Goal: Information Seeking & Learning: Learn about a topic

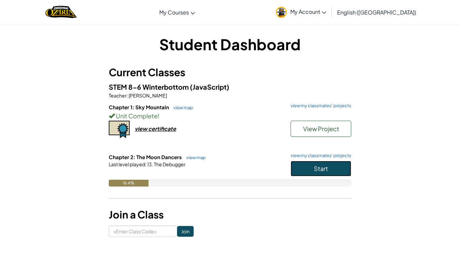
click at [325, 167] on span "Start" at bounding box center [321, 168] width 14 height 8
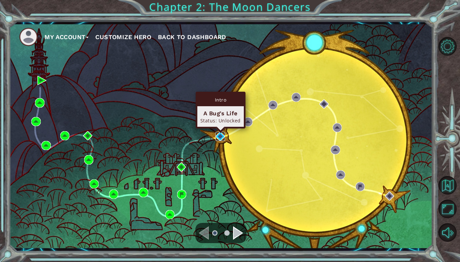
click at [219, 137] on img at bounding box center [219, 136] width 9 height 9
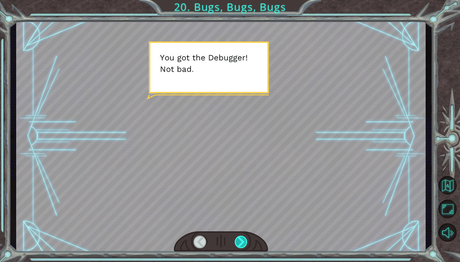
click at [239, 239] on div at bounding box center [241, 241] width 13 height 12
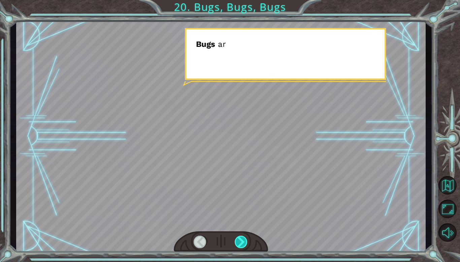
click at [239, 239] on div at bounding box center [241, 241] width 13 height 12
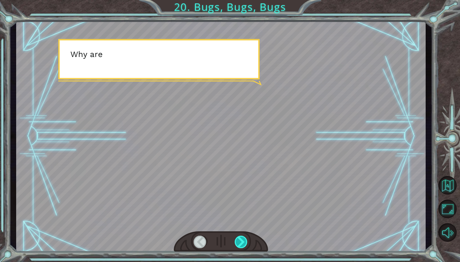
click at [239, 239] on div at bounding box center [241, 241] width 13 height 12
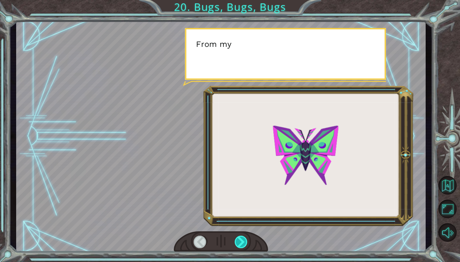
click at [239, 239] on div at bounding box center [241, 241] width 13 height 12
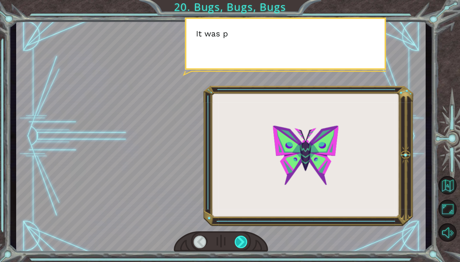
click at [239, 239] on div at bounding box center [241, 241] width 13 height 12
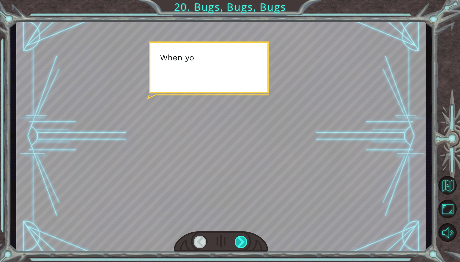
click at [239, 239] on div at bounding box center [241, 241] width 13 height 12
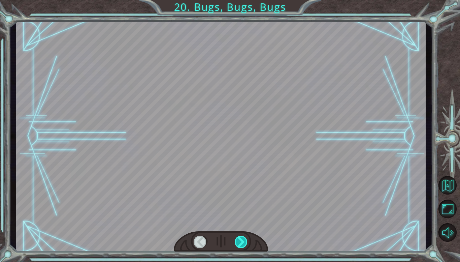
click at [239, 239] on div at bounding box center [241, 241] width 13 height 12
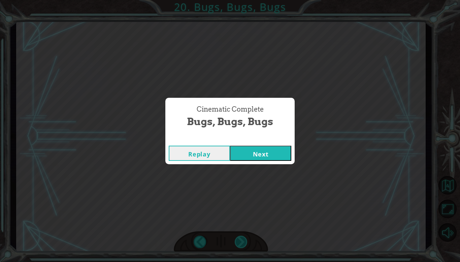
click at [239, 239] on div "Cinematic Complete Bugs, Bugs, Bugs Replay Next" at bounding box center [230, 131] width 460 height 262
click at [272, 156] on button "Next" at bounding box center [260, 152] width 61 height 15
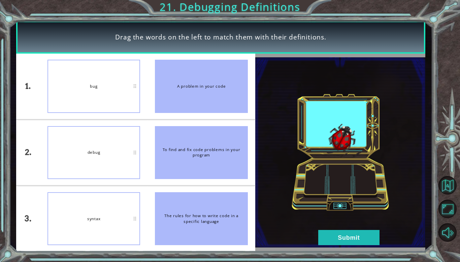
click at [110, 88] on div "bug" at bounding box center [93, 86] width 93 height 53
click at [343, 239] on button "Submit" at bounding box center [348, 237] width 61 height 15
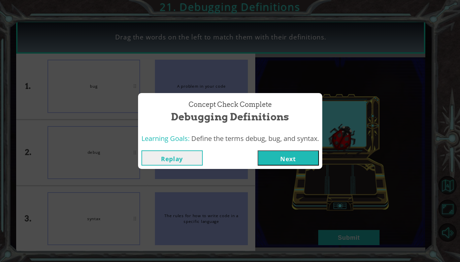
click at [281, 157] on button "Next" at bounding box center [288, 157] width 61 height 15
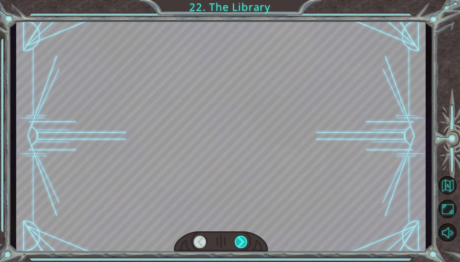
click at [239, 242] on div at bounding box center [241, 241] width 13 height 12
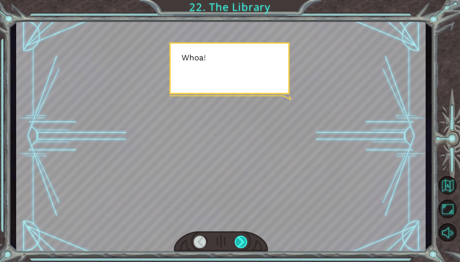
click at [239, 242] on div at bounding box center [241, 241] width 13 height 12
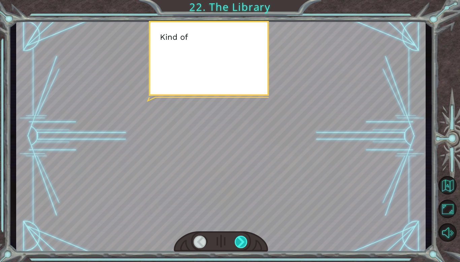
click at [239, 242] on div at bounding box center [241, 241] width 13 height 12
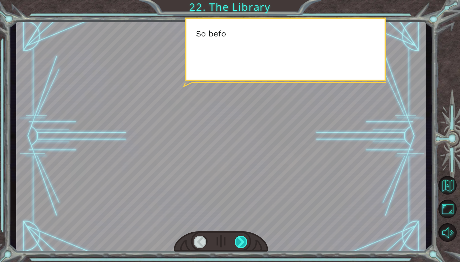
click at [239, 242] on div at bounding box center [241, 241] width 13 height 12
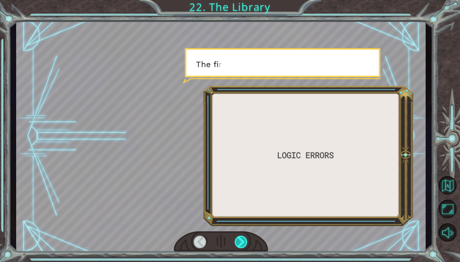
click at [239, 242] on div at bounding box center [241, 241] width 13 height 12
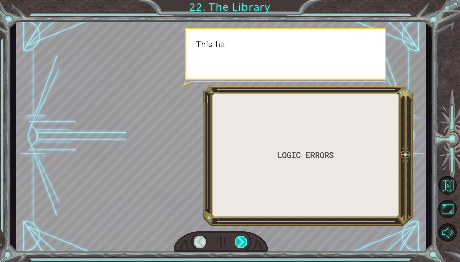
click at [239, 242] on div at bounding box center [241, 241] width 13 height 12
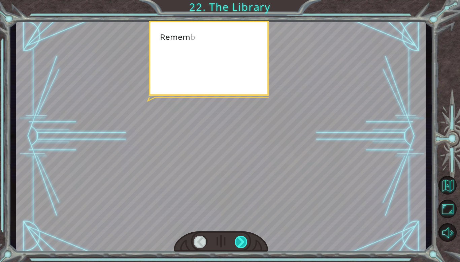
click at [239, 242] on div at bounding box center [241, 241] width 13 height 12
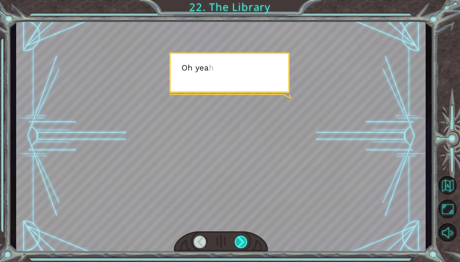
click at [239, 242] on div at bounding box center [241, 241] width 13 height 12
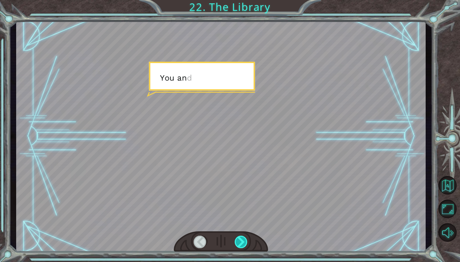
click at [239, 242] on div at bounding box center [241, 241] width 13 height 12
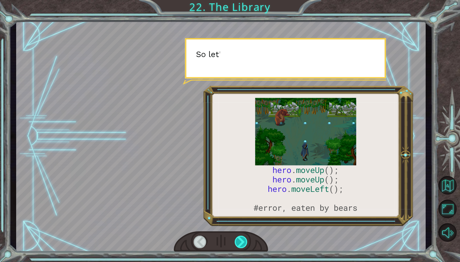
click at [239, 242] on div at bounding box center [241, 241] width 13 height 12
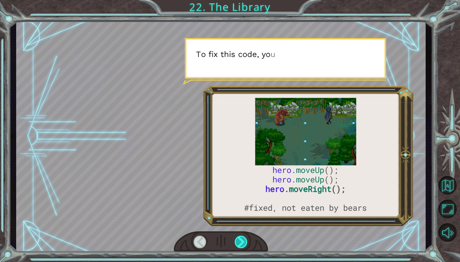
click at [239, 242] on div at bounding box center [241, 241] width 13 height 12
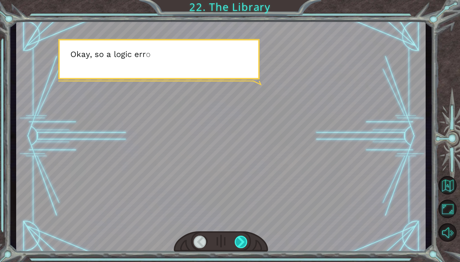
click at [239, 242] on div at bounding box center [241, 241] width 13 height 12
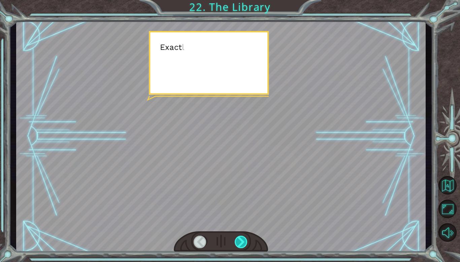
click at [239, 242] on div at bounding box center [241, 241] width 13 height 12
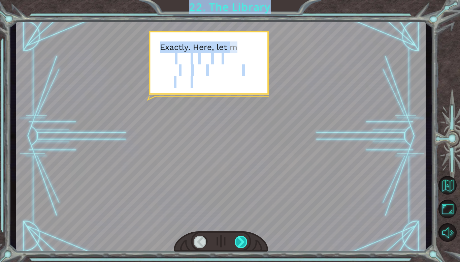
click at [239, 0] on div "hero . moveUp (); hero . moveUp (); hero . moveRight (); #fixed, not eaten by b…" at bounding box center [230, 0] width 460 height 0
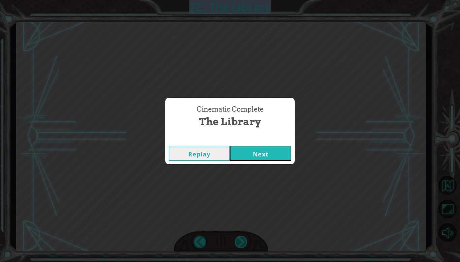
click at [239, 242] on div "Cinematic Complete The Library Replay Next" at bounding box center [230, 131] width 460 height 262
click at [237, 155] on button "Next" at bounding box center [260, 152] width 61 height 15
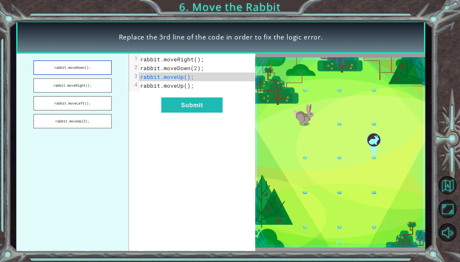
click at [88, 66] on button "rabbit.moveDown();" at bounding box center [72, 67] width 78 height 14
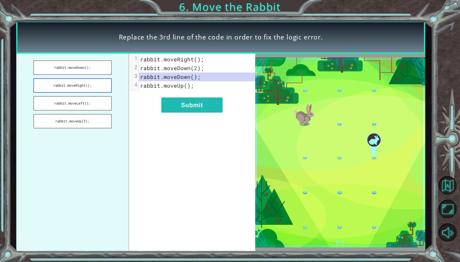
click at [85, 83] on button "rabbit.moveRight();" at bounding box center [72, 85] width 78 height 14
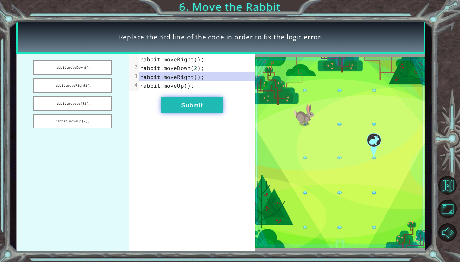
click at [208, 105] on button "Submit" at bounding box center [191, 104] width 61 height 15
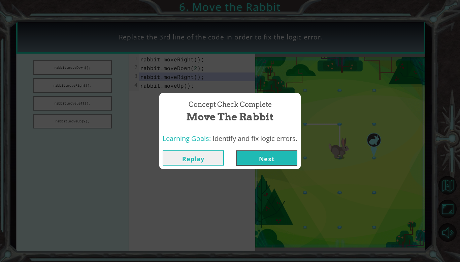
click at [292, 156] on button "Next" at bounding box center [266, 157] width 61 height 15
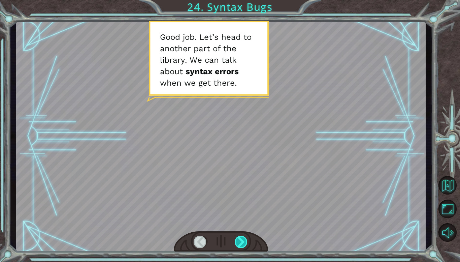
click at [244, 238] on div at bounding box center [241, 241] width 13 height 12
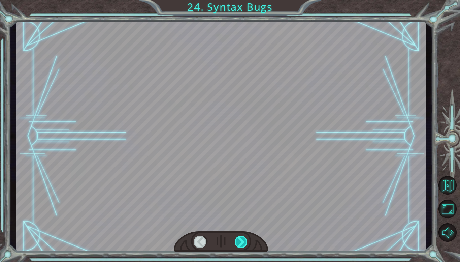
click at [244, 238] on div at bounding box center [241, 241] width 13 height 12
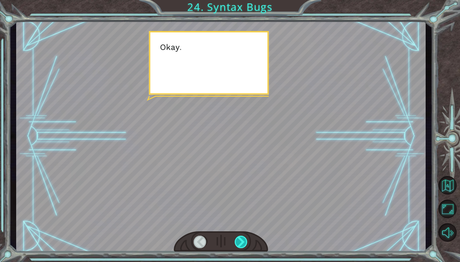
click at [244, 238] on div at bounding box center [241, 241] width 13 height 12
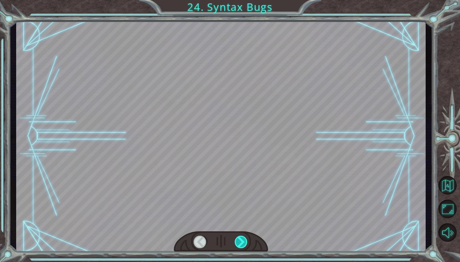
click at [244, 238] on div at bounding box center [241, 241] width 13 height 12
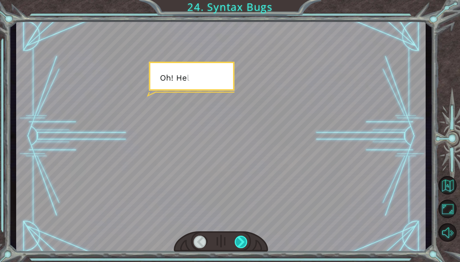
click at [244, 238] on div at bounding box center [241, 241] width 13 height 12
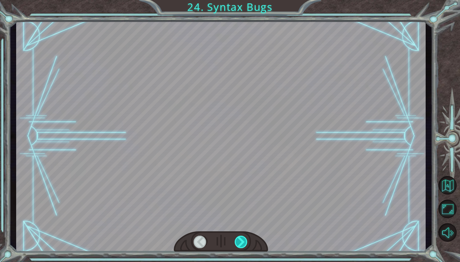
click at [244, 238] on div at bounding box center [241, 241] width 13 height 12
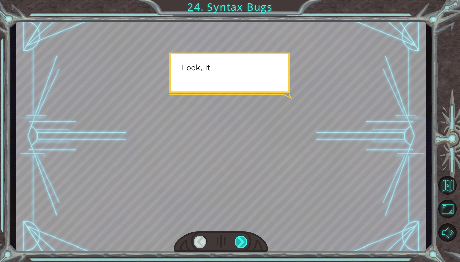
click at [244, 238] on div at bounding box center [241, 241] width 13 height 12
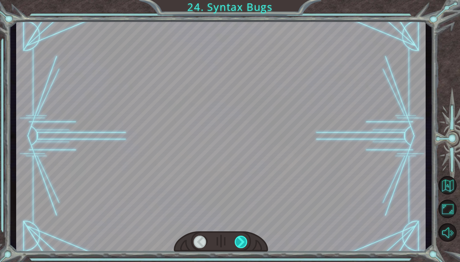
click at [244, 238] on div at bounding box center [241, 241] width 13 height 12
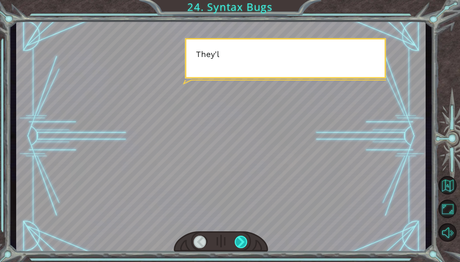
click at [244, 238] on div at bounding box center [241, 241] width 13 height 12
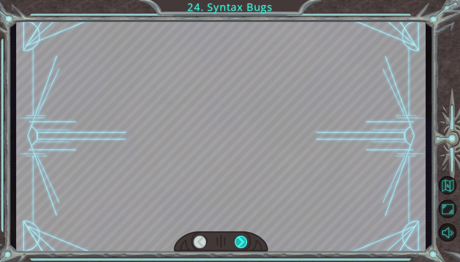
click at [244, 238] on div at bounding box center [241, 241] width 13 height 12
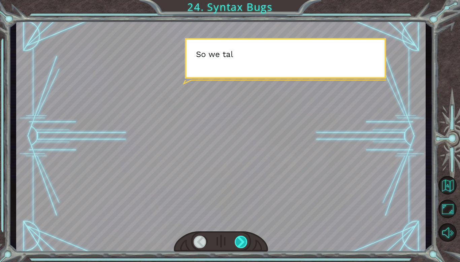
click at [244, 238] on div at bounding box center [241, 241] width 13 height 12
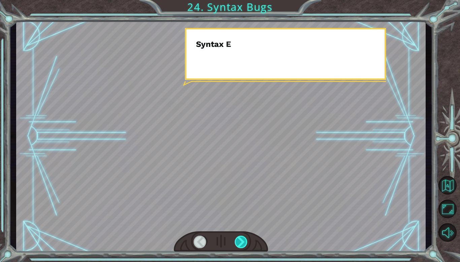
click at [244, 238] on div at bounding box center [241, 241] width 13 height 12
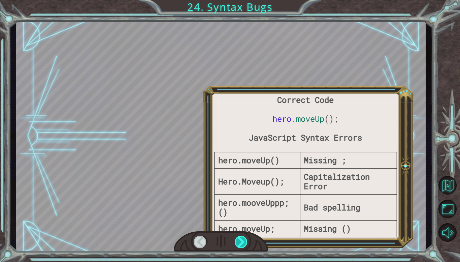
click at [244, 238] on div at bounding box center [241, 241] width 13 height 12
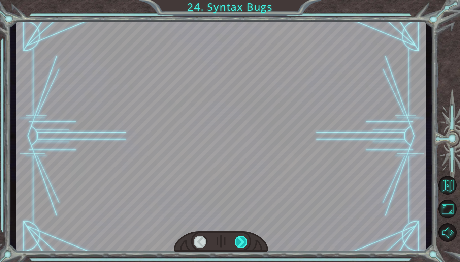
click at [244, 238] on div at bounding box center [241, 241] width 13 height 12
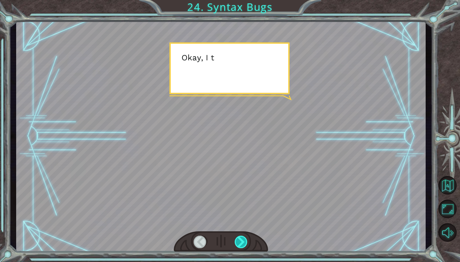
click at [244, 238] on div at bounding box center [241, 241] width 13 height 12
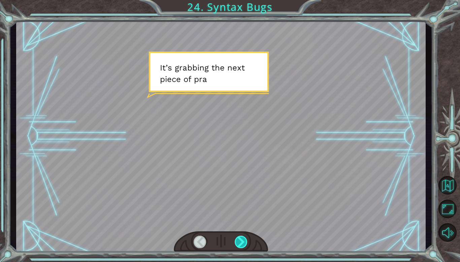
click at [244, 238] on div at bounding box center [241, 241] width 13 height 12
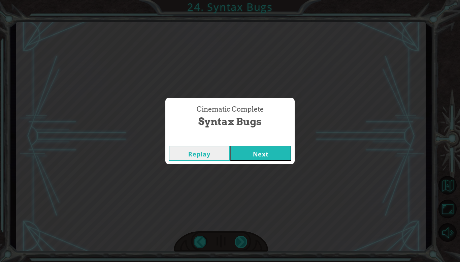
click at [244, 238] on div "Cinematic Complete Syntax Bugs Replay Next" at bounding box center [230, 131] width 460 height 262
click at [260, 155] on button "Next" at bounding box center [260, 152] width 61 height 15
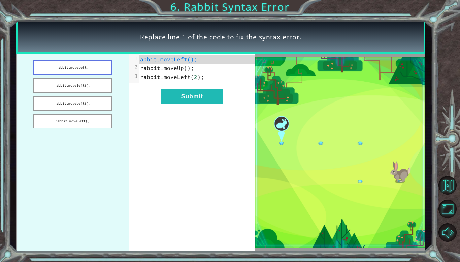
click at [71, 65] on button "rabbit.moveLeft;" at bounding box center [72, 67] width 78 height 14
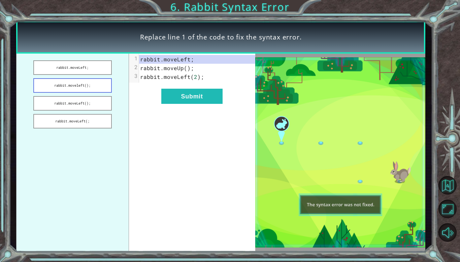
click at [87, 82] on button "rabbit.moveleft();" at bounding box center [72, 85] width 78 height 14
click at [96, 103] on button "rabbit.moveLeft();" at bounding box center [72, 103] width 78 height 14
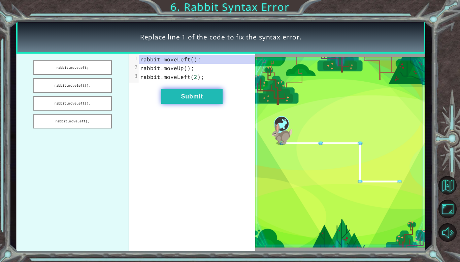
click at [190, 94] on button "Submit" at bounding box center [191, 96] width 61 height 15
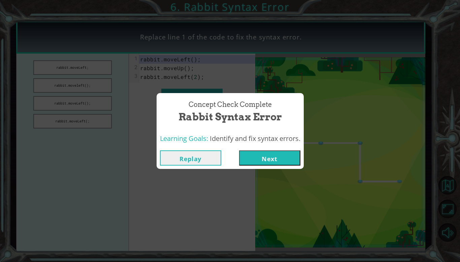
click at [278, 159] on button "Next" at bounding box center [269, 157] width 61 height 15
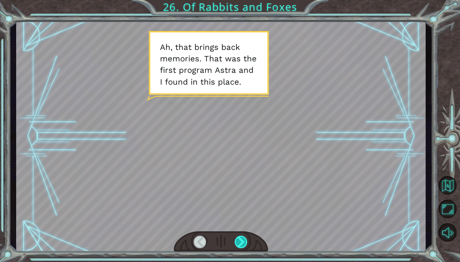
click at [244, 239] on div at bounding box center [241, 241] width 13 height 12
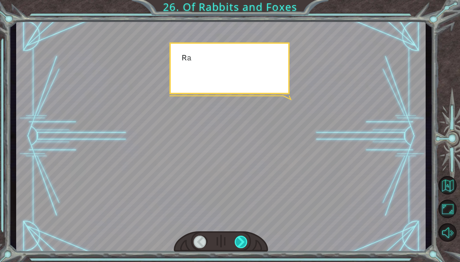
click at [244, 239] on div at bounding box center [241, 241] width 13 height 12
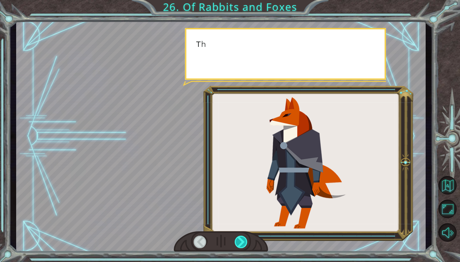
click at [244, 239] on div at bounding box center [241, 241] width 13 height 12
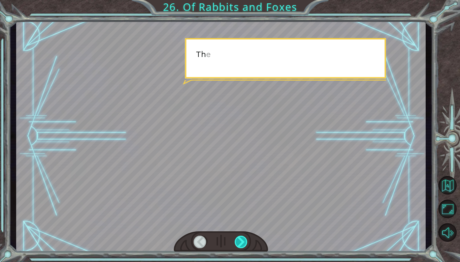
click at [244, 239] on div at bounding box center [241, 241] width 13 height 12
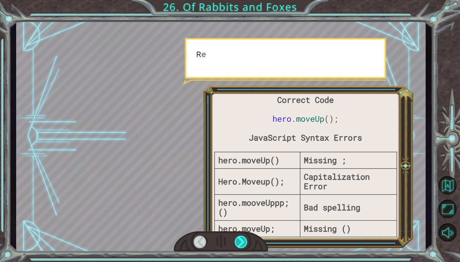
click at [244, 239] on div at bounding box center [241, 241] width 13 height 12
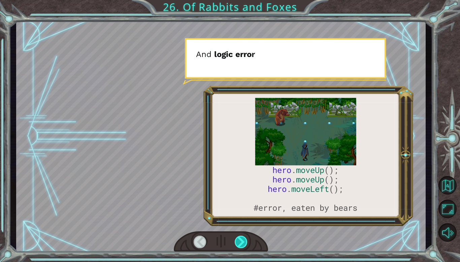
click at [244, 238] on div at bounding box center [241, 241] width 13 height 12
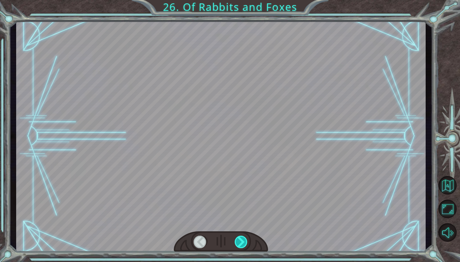
click at [244, 238] on div at bounding box center [241, 241] width 13 height 12
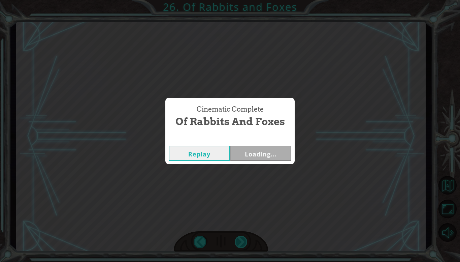
click at [244, 238] on div "Cinematic Complete Of Rabbits and Foxes Replay Loading..." at bounding box center [230, 131] width 460 height 262
click at [251, 155] on button "Next" at bounding box center [260, 152] width 61 height 15
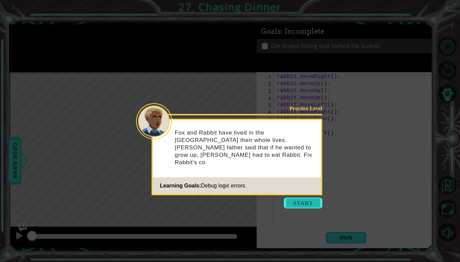
click at [297, 207] on button "Start" at bounding box center [303, 202] width 38 height 11
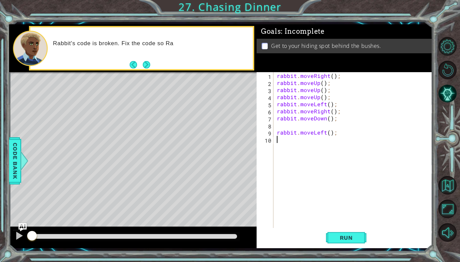
click at [286, 127] on div "rabbit . moveRight ( ) ; rabbit . moveUp ( ) ; rabbit . moveUp ( ) ; rabbit . m…" at bounding box center [354, 157] width 159 height 170
click at [350, 234] on span "Run" at bounding box center [346, 237] width 27 height 7
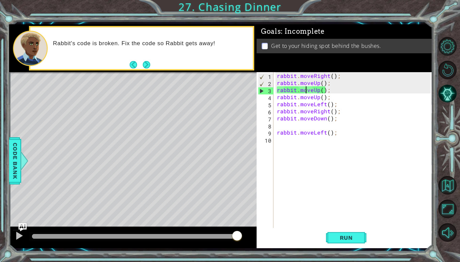
click at [306, 92] on div "rabbit . moveRight ( ) ; rabbit . moveUp ( ) ; rabbit . moveUp ( ) ; rabbit . m…" at bounding box center [354, 157] width 159 height 170
type textarea "rabbit.moveUp();"
drag, startPoint x: 276, startPoint y: 90, endPoint x: 336, endPoint y: 91, distance: 59.6
click at [336, 91] on div "rabbit . moveRight ( ) ; rabbit . moveUp ( ) ; rabbit . moveUp ( ) ; rabbit . m…" at bounding box center [354, 157] width 159 height 170
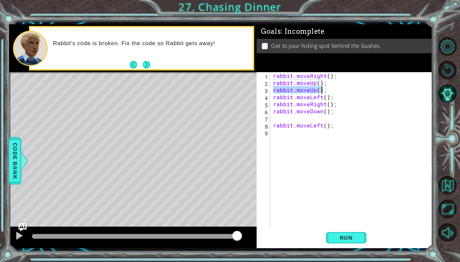
drag, startPoint x: 272, startPoint y: 90, endPoint x: 322, endPoint y: 92, distance: 49.9
click at [322, 92] on div "rabbit . moveRight ( ) ; rabbit . moveUp ( ) ; rabbit . moveUp ( ) ; rabbit . m…" at bounding box center [353, 157] width 162 height 170
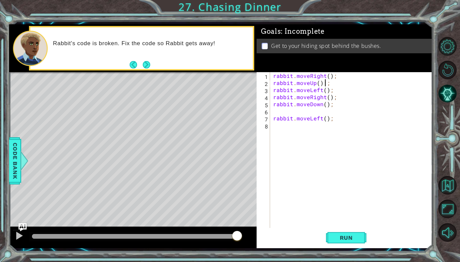
click at [330, 79] on div "rabbit . moveRight ( ) ; rabbit . moveUp ( ) ;; rabbit . moveLeft ( ) ; rabbit …" at bounding box center [353, 157] width 162 height 170
click at [328, 77] on div "rabbit . moveRight ( ) ; rabbit . moveUp ( ) ;; rabbit . moveLeft ( ) ; rabbit …" at bounding box center [353, 157] width 162 height 170
click at [316, 85] on div "rabbit . moveRight ( 2 ) ; rabbit . moveUp ( ) ;; rabbit . moveLeft ( ) ; rabbi…" at bounding box center [353, 157] width 162 height 170
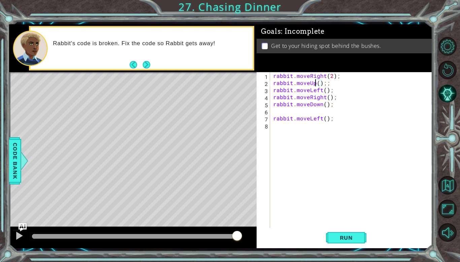
click at [319, 86] on div "rabbit . moveRight ( 2 ) ; rabbit . moveUp ( ) ;; rabbit . moveLeft ( ) ; rabbi…" at bounding box center [353, 157] width 162 height 170
click at [326, 91] on div "rabbit . moveRight ( 2 ) ; rabbit . moveUp ( 2 ) ;; rabbit . moveLeft ( ) ; rab…" at bounding box center [353, 157] width 162 height 170
click at [326, 98] on div "rabbit . moveRight ( 2 ) ; rabbit . moveUp ( 2 ) ;; rabbit . moveLeft ( 2 ) ; r…" at bounding box center [353, 157] width 162 height 170
type textarea "rabbit.moveRight();"
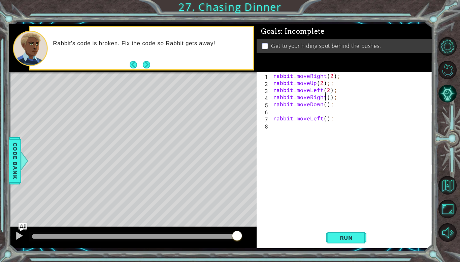
click at [325, 98] on div "rabbit . moveRight ( 2 ) ; rabbit . moveUp ( 2 ) ;; rabbit . moveLeft ( 2 ) ; r…" at bounding box center [353, 157] width 162 height 170
drag, startPoint x: 335, startPoint y: 98, endPoint x: 273, endPoint y: 95, distance: 61.7
click at [273, 95] on div "rabbit . moveRight ( 2 ) ; rabbit . moveUp ( 2 ) ;; rabbit . moveLeft ( 2 ) ; r…" at bounding box center [353, 157] width 162 height 170
click at [325, 97] on div "rabbit . moveRight ( 2 ) ; rabbit . moveUp ( 2 ) ;; rabbit . moveLeft ( 2 ) ; r…" at bounding box center [353, 157] width 162 height 170
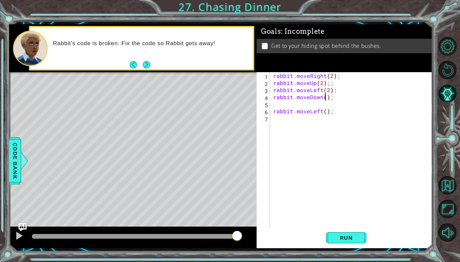
scroll to position [0, 3]
click at [326, 113] on div "rabbit . moveRight ( 2 ) ; rabbit . moveUp ( 2 ) ;; rabbit . moveLeft ( 2 ) ; r…" at bounding box center [353, 157] width 162 height 170
click at [273, 111] on div "rabbit . moveRight ( 2 ) ; rabbit . moveUp ( 2 ) ;; rabbit . moveLeft ( 2 ) ; r…" at bounding box center [353, 157] width 162 height 170
click at [345, 241] on span "Run" at bounding box center [346, 237] width 27 height 7
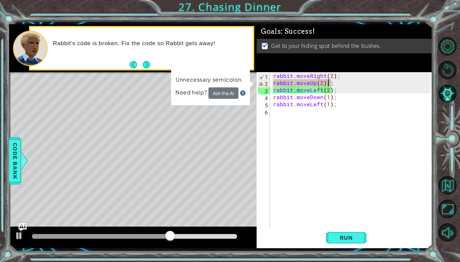
click at [329, 84] on div "rabbit . moveRight ( 2 ) ; rabbit . moveUp ( 2 ) ;; rabbit . moveLeft ( 2 ) ; r…" at bounding box center [353, 157] width 162 height 170
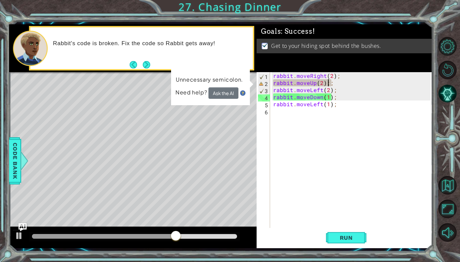
type textarea "rabbit.moveUp(2);"
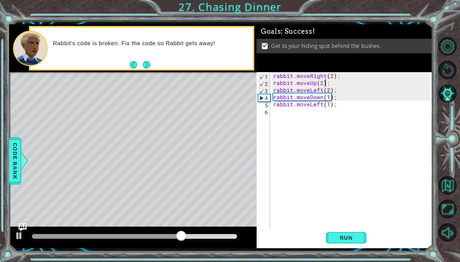
scroll to position [0, 3]
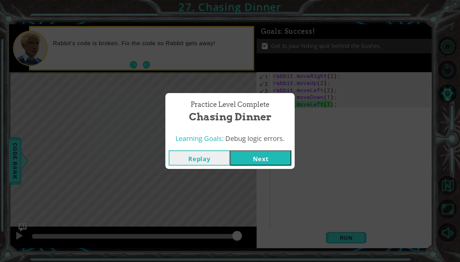
click at [259, 154] on button "Next" at bounding box center [260, 157] width 61 height 15
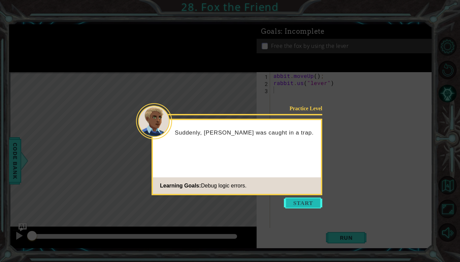
click at [303, 201] on button "Start" at bounding box center [303, 202] width 38 height 11
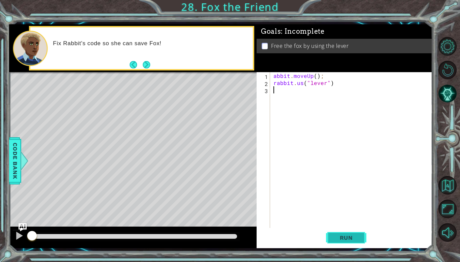
click at [346, 236] on span "Run" at bounding box center [346, 237] width 27 height 7
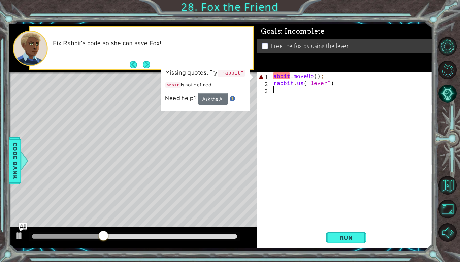
click at [276, 77] on div "abbit . moveUp ( ) ; rabbit . us ( "lever" )" at bounding box center [353, 157] width 162 height 170
click at [275, 76] on div "abbit . moveUp ( ) ; rabbit . us ( "lever" )" at bounding box center [353, 157] width 162 height 170
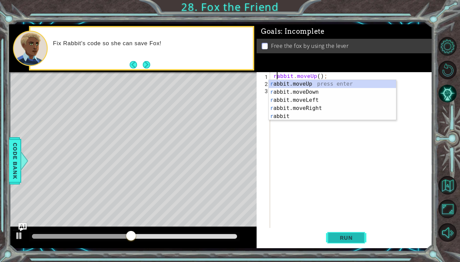
click at [344, 236] on span "Run" at bounding box center [346, 237] width 27 height 7
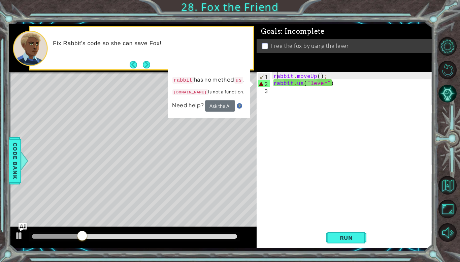
click at [301, 84] on div "rabbit . moveUp ( ) ; rabbit . us ( "lever" )" at bounding box center [353, 157] width 162 height 170
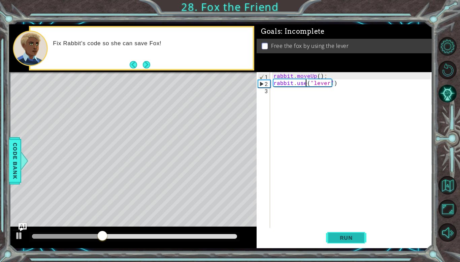
type textarea "rabbit.use("lever")"
click at [338, 240] on span "Run" at bounding box center [346, 237] width 27 height 7
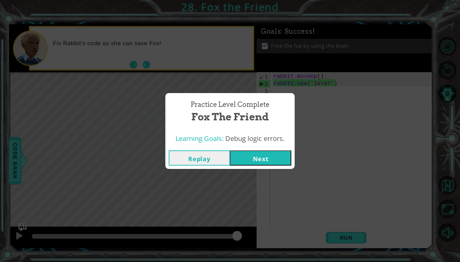
click at [247, 160] on button "Next" at bounding box center [260, 157] width 61 height 15
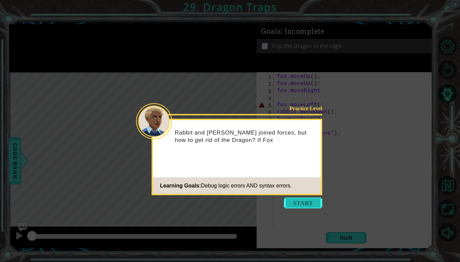
click at [302, 202] on button "Start" at bounding box center [303, 202] width 38 height 11
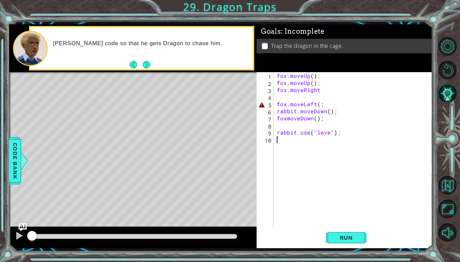
click at [319, 106] on div "fox . moveUp ( ) ; fox . moveUp ( ) ; fox . moveRight fox . moveLeft ( ; rabbit…" at bounding box center [354, 157] width 159 height 170
click at [353, 238] on span "Run" at bounding box center [346, 237] width 27 height 7
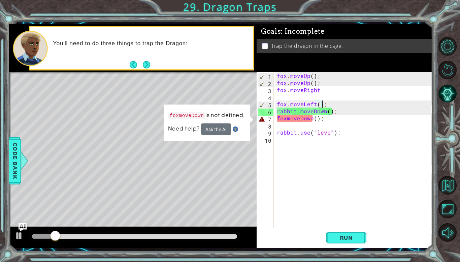
click at [286, 119] on div "fox . moveUp ( ) ; fox . moveUp ( ) ; fox . moveRight fox . moveLeft ( ) ; rabb…" at bounding box center [354, 157] width 159 height 170
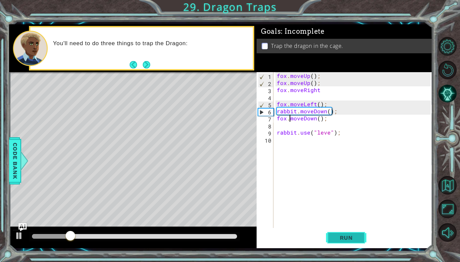
click at [354, 236] on span "Run" at bounding box center [346, 237] width 27 height 7
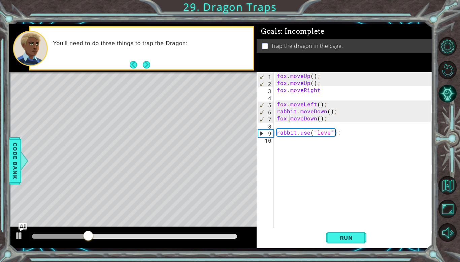
click at [328, 132] on div "fox . moveUp ( ) ; fox . moveUp ( ) ; fox . moveRight fox . moveLeft ( ) ; rabb…" at bounding box center [354, 157] width 159 height 170
type textarea "rabbit.use("lever");"
click at [341, 240] on span "Run" at bounding box center [346, 237] width 27 height 7
click at [287, 126] on div "fox . moveUp ( ) ; fox . moveUp ( ) ; fox . moveRight fox . moveLeft ( ) ; rabb…" at bounding box center [354, 157] width 159 height 170
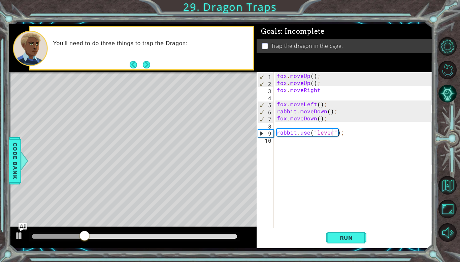
scroll to position [0, 0]
click at [149, 64] on button "Next" at bounding box center [146, 64] width 7 height 7
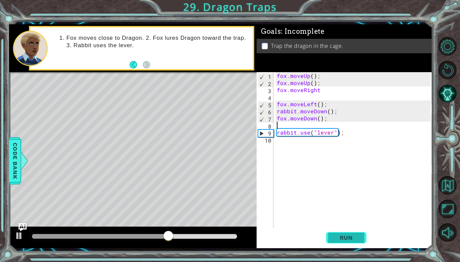
click at [341, 237] on span "Run" at bounding box center [346, 237] width 27 height 7
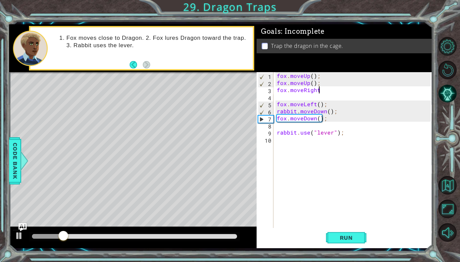
click at [320, 90] on div "fox . moveUp ( ) ; fox . moveUp ( ) ; fox . moveRight fox . moveLeft ( ) ; rabb…" at bounding box center [354, 157] width 159 height 170
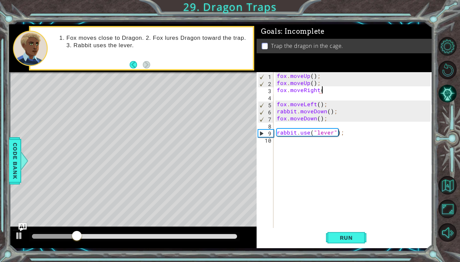
type textarea "fox.moveRight()"
click at [324, 110] on div "fox . moveUp ( ) ; fox . moveUp ( ) ; fox . moveRight ( ) fox . moveLeft ( ) ; …" at bounding box center [354, 157] width 159 height 170
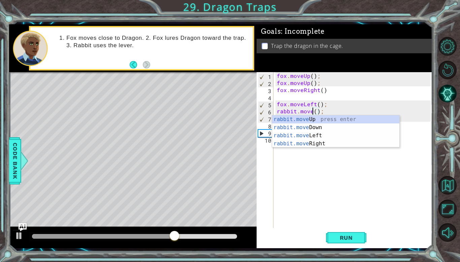
scroll to position [0, 2]
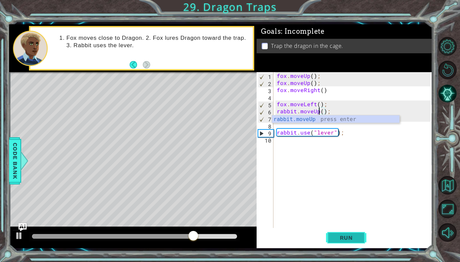
type textarea "rabbit.moveUp();"
click at [358, 235] on span "Run" at bounding box center [346, 237] width 27 height 7
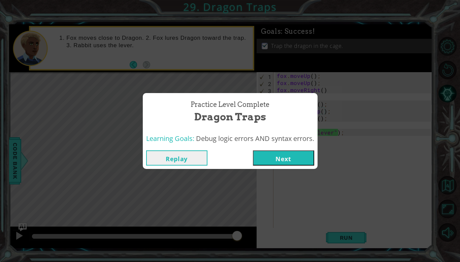
click at [284, 162] on button "Next" at bounding box center [283, 157] width 61 height 15
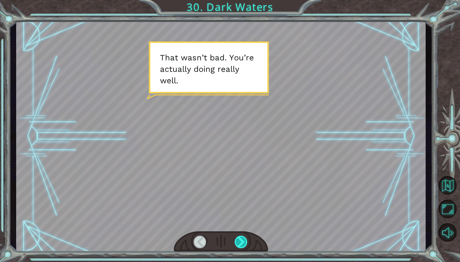
click at [241, 243] on div at bounding box center [241, 241] width 13 height 12
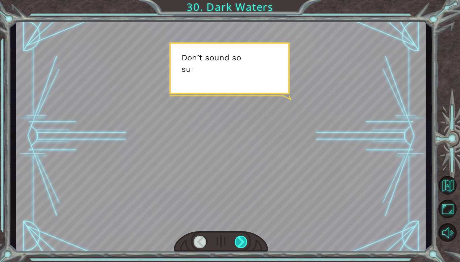
click at [242, 243] on div at bounding box center [241, 241] width 13 height 12
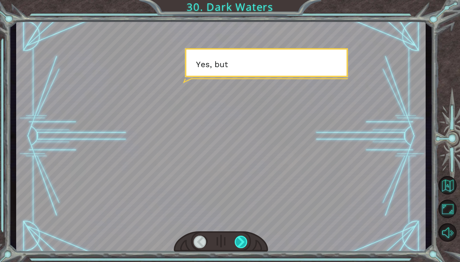
click at [242, 243] on div at bounding box center [241, 241] width 13 height 12
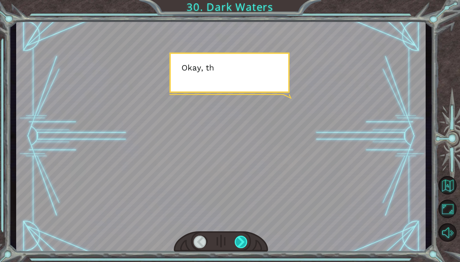
click at [242, 243] on div at bounding box center [241, 241] width 13 height 12
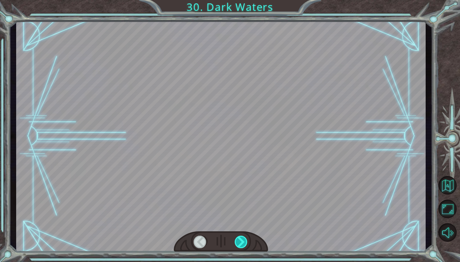
click at [242, 243] on div at bounding box center [241, 241] width 13 height 12
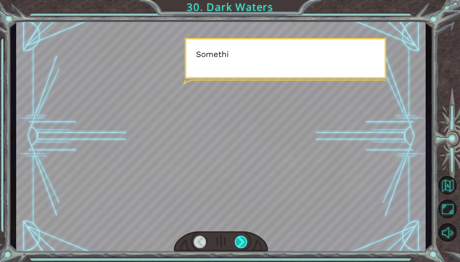
click at [242, 243] on div at bounding box center [241, 241] width 13 height 12
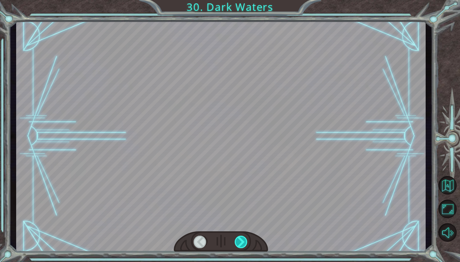
click at [242, 243] on div at bounding box center [241, 241] width 13 height 12
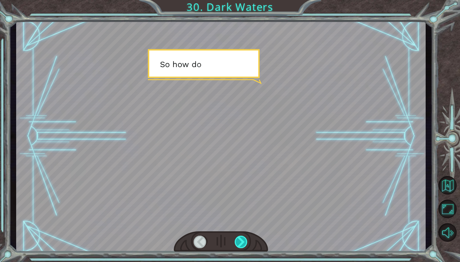
click at [241, 243] on div at bounding box center [241, 241] width 13 height 12
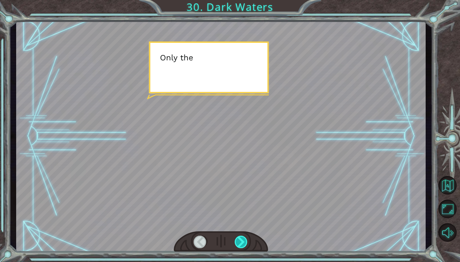
click at [241, 243] on div at bounding box center [241, 241] width 13 height 12
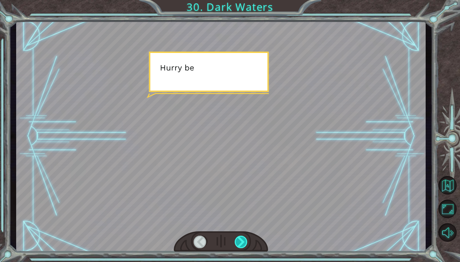
click at [242, 243] on div at bounding box center [241, 241] width 13 height 12
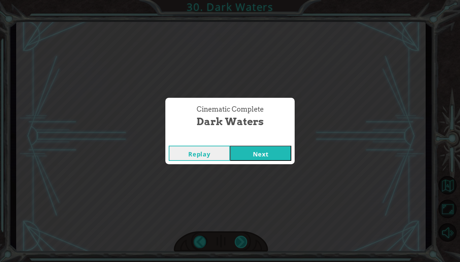
click at [243, 243] on div "Cinematic Complete Dark Waters Replay Next" at bounding box center [230, 131] width 460 height 262
click at [272, 152] on button "Next" at bounding box center [260, 152] width 61 height 15
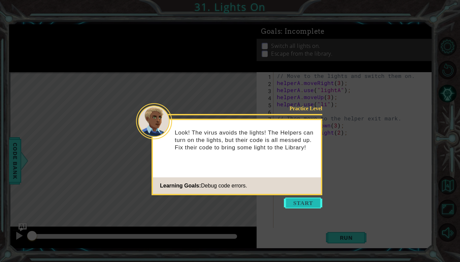
click at [316, 199] on button "Start" at bounding box center [303, 202] width 38 height 11
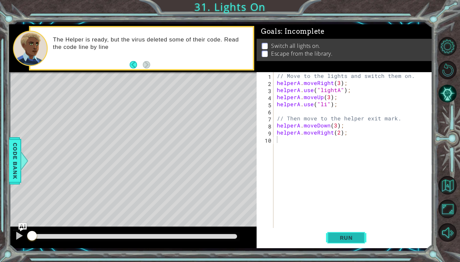
click at [358, 235] on span "Run" at bounding box center [346, 237] width 27 height 7
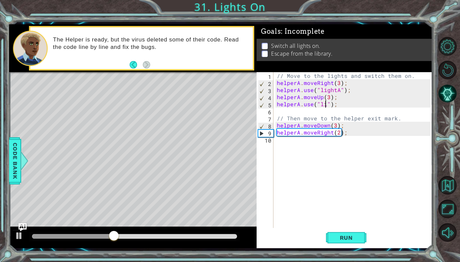
click at [325, 105] on div "// Move to the lights and switch them on. helperA . moveRight ( 3 ) ; helperA .…" at bounding box center [354, 157] width 159 height 170
click at [333, 125] on div "// Move to the lights and switch them on. helperA . moveRight ( 3 ) ; helperA .…" at bounding box center [354, 157] width 159 height 170
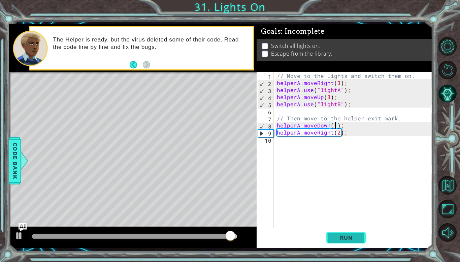
type textarea "helperA.moveDown(1);"
click at [350, 238] on span "Run" at bounding box center [346, 237] width 27 height 7
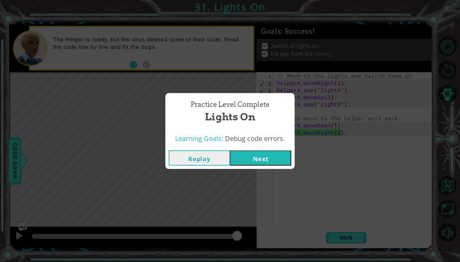
click at [247, 154] on button "Next" at bounding box center [260, 157] width 61 height 15
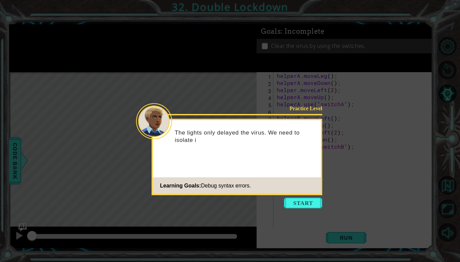
click at [294, 190] on footer "Learning Goals: Debug syntax errors." at bounding box center [237, 185] width 168 height 16
click at [304, 200] on button "Start" at bounding box center [303, 202] width 38 height 11
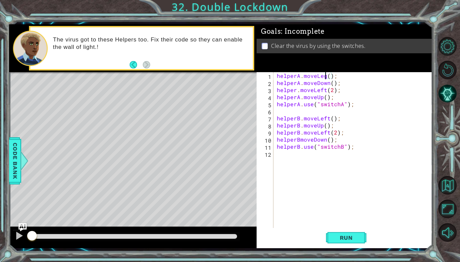
click at [325, 77] on div "helperA . moveLeg ( ) ; helperA . moveDown ( ) ; helper . moveLeft ( 2 ) ; help…" at bounding box center [354, 157] width 159 height 170
click at [346, 233] on button "Run" at bounding box center [346, 238] width 40 height 18
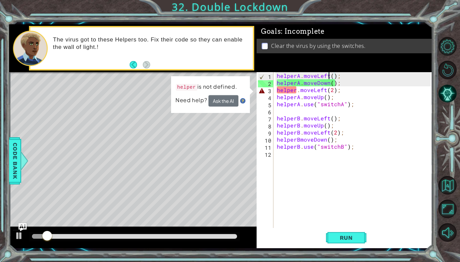
click at [296, 91] on div "helperA . moveLeft ( ) ; helperA . moveDown ( ) ; helper . moveLeft ( 2 ) ; hel…" at bounding box center [354, 157] width 159 height 170
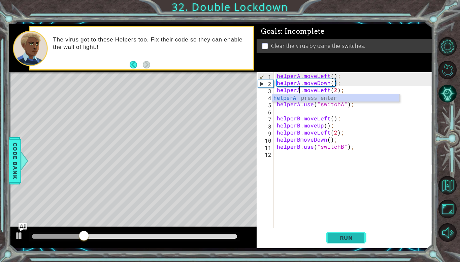
click at [354, 239] on span "Run" at bounding box center [346, 237] width 27 height 7
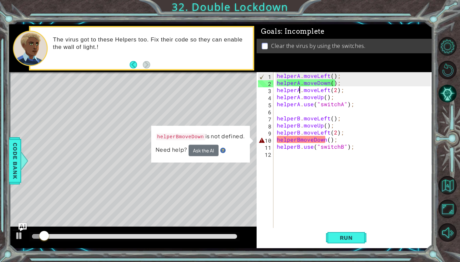
click at [300, 138] on div "helperA . moveLeft ( ) ; helperA . moveDown ( ) ; helperA . moveLeft ( 2 ) ; he…" at bounding box center [354, 157] width 159 height 170
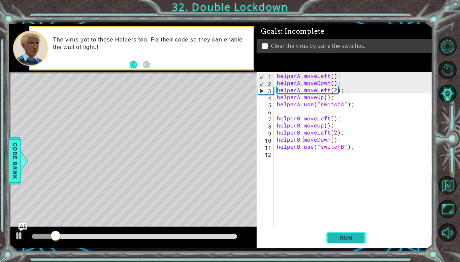
type textarea "helperB.moveDown();"
click at [345, 237] on span "Run" at bounding box center [346, 237] width 27 height 7
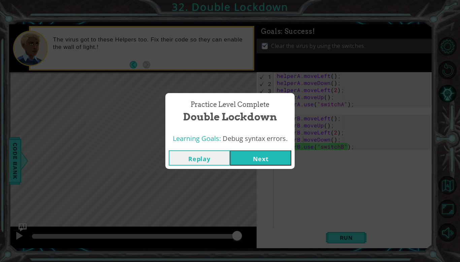
click at [257, 159] on button "Next" at bounding box center [260, 157] width 61 height 15
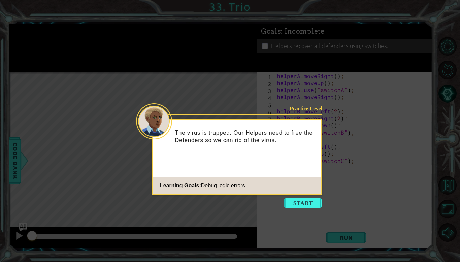
click at [310, 201] on button "Start" at bounding box center [303, 202] width 38 height 11
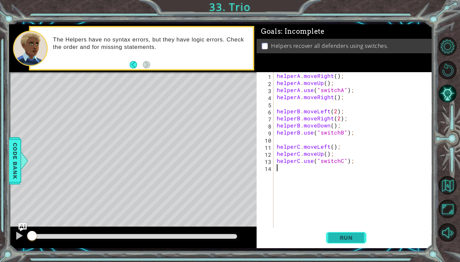
click at [342, 237] on span "Run" at bounding box center [346, 237] width 27 height 7
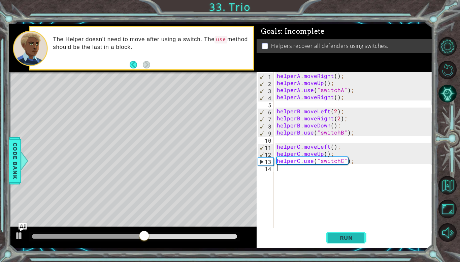
click at [341, 237] on span "Run" at bounding box center [346, 237] width 27 height 7
click at [276, 160] on div "helperA . moveRight ( ) ; helperA . moveUp ( ) ; helperA . use ( "switchA" ) ; …" at bounding box center [354, 157] width 159 height 170
type textarea "helperC.use("switchC");"
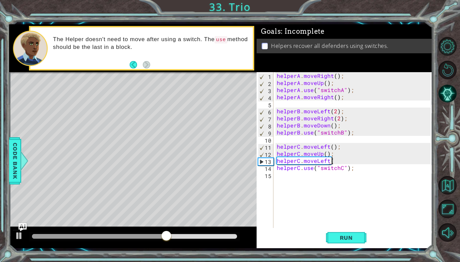
scroll to position [0, 3]
type textarea "helperC.moveLeft();"
type textarea "helperB.moveDown();"
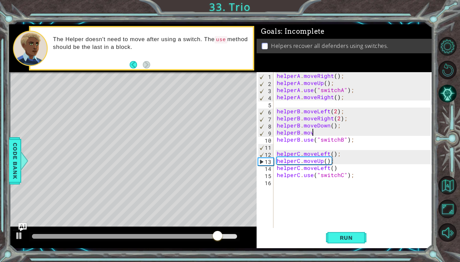
scroll to position [0, 2]
click at [331, 120] on div "helperA . moveRight ( ) ; helperA . moveUp ( ) ; helperA . use ( "switchA" ) ; …" at bounding box center [354, 157] width 159 height 170
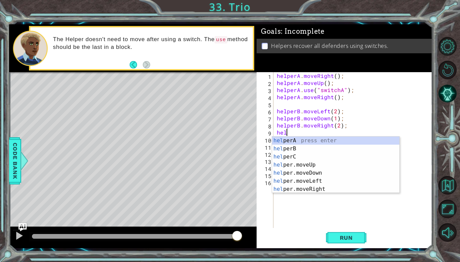
scroll to position [0, 0]
type textarea "h"
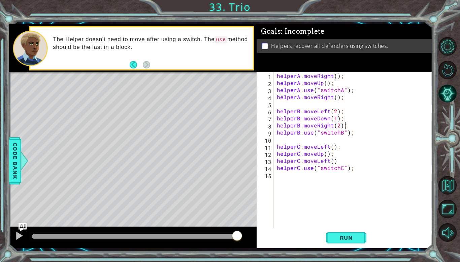
type textarea "helperB.moveLeft(2);"
click at [312, 90] on div "helperA . moveRight ( ) ; helperA . moveUp ( ) ; helperA . use ( "switchA" ) ; …" at bounding box center [354, 157] width 159 height 170
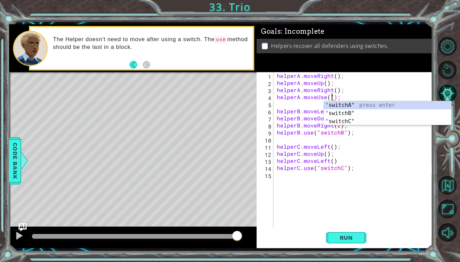
scroll to position [0, 3]
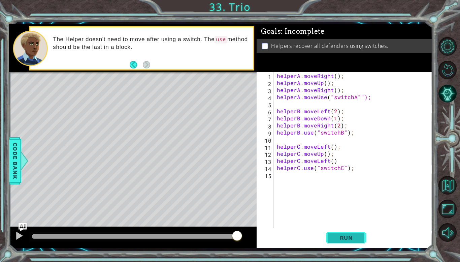
click at [354, 239] on span "Run" at bounding box center [346, 237] width 27 height 7
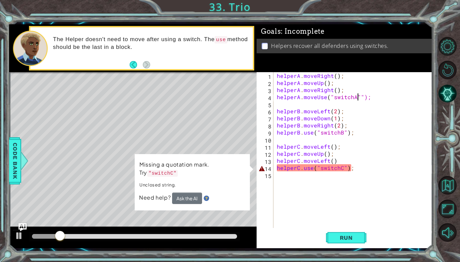
click at [343, 169] on div "helperA . moveRight ( ) ; helperA . moveUp ( ) ; helperA . moveRight ( ) ; help…" at bounding box center [354, 157] width 159 height 170
click at [346, 168] on div "helperA . moveRight ( ) ; helperA . moveUp ( ) ; helperA . moveRight ( ) ; help…" at bounding box center [354, 157] width 159 height 170
click at [347, 229] on button "Run" at bounding box center [346, 238] width 40 height 18
click at [296, 171] on div "helperA . moveRight ( ) ; helperA . moveUp ( ) ; helperA . moveRight ( ) ; help…" at bounding box center [354, 157] width 159 height 170
click at [314, 170] on div "helperA . moveRight ( ) ; helperA . moveUp ( ) ; helperA . moveRight ( ) ; help…" at bounding box center [354, 157] width 159 height 170
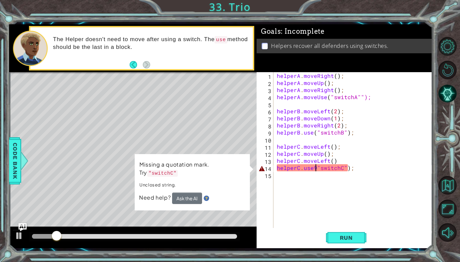
scroll to position [0, 2]
type textarea "helperC.use("switchC");"
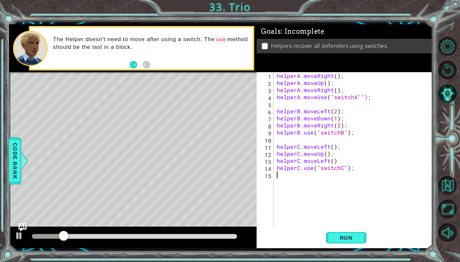
scroll to position [0, 0]
type textarea "\"
type textarea "helperC.use("switchC");"
click at [350, 234] on span "Run" at bounding box center [346, 237] width 27 height 7
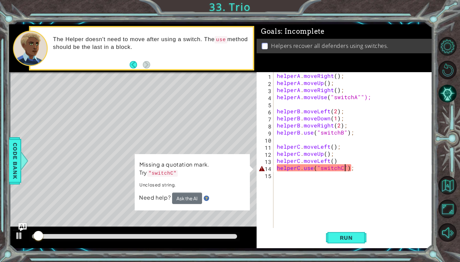
click at [344, 169] on div "helperA . moveRight ( ) ; helperA . moveUp ( ) ; helperA . moveRight ( ) ; help…" at bounding box center [354, 157] width 159 height 170
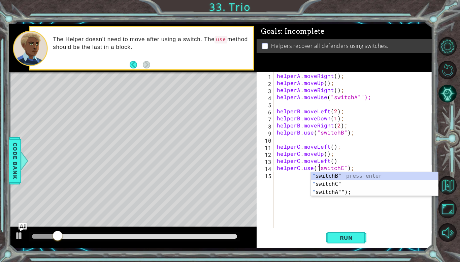
scroll to position [0, 2]
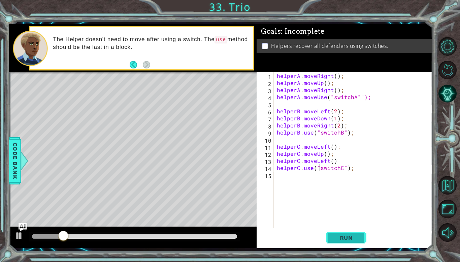
click at [359, 237] on span "Run" at bounding box center [346, 237] width 27 height 7
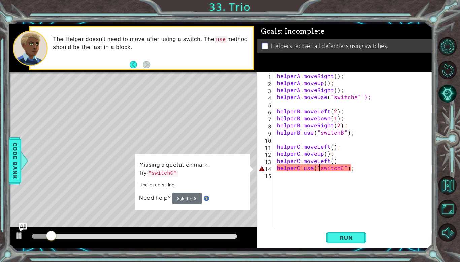
click at [349, 168] on div "helperA . moveRight ( ) ; helperA . moveUp ( ) ; helperA . moveRight ( ) ; help…" at bounding box center [354, 157] width 159 height 170
click at [313, 129] on div "helperA . moveRight ( ) ; helperA . moveUp ( ) ; helperA . moveRight ( ) ; help…" at bounding box center [354, 157] width 159 height 170
drag, startPoint x: 313, startPoint y: 129, endPoint x: 348, endPoint y: 133, distance: 34.5
click at [348, 133] on div "helperA . moveRight ( ) ; helperA . moveUp ( ) ; helperA . moveRight ( ) ; help…" at bounding box center [354, 157] width 159 height 170
click at [347, 167] on div "helperA . moveRight ( ) ; helperA . moveUp ( ) ; helperA . moveRight ( ) ; help…" at bounding box center [354, 157] width 159 height 170
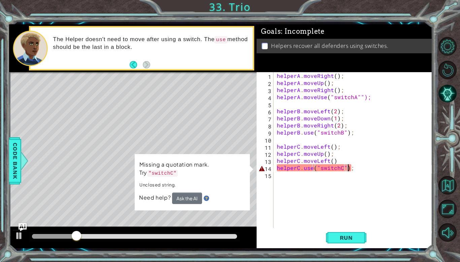
click at [347, 167] on div "helperA . moveRight ( ) ; helperA . moveUp ( ) ; helperA . moveRight ( ) ; help…" at bounding box center [354, 157] width 159 height 170
paste textarea "("switchB")"
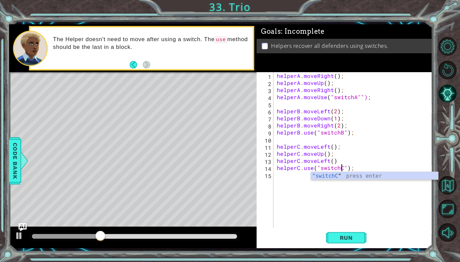
scroll to position [0, 4]
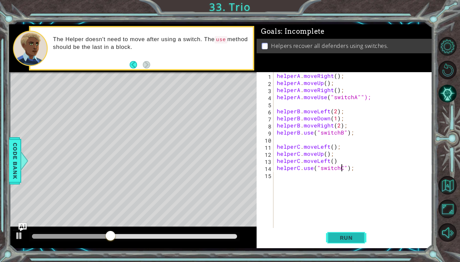
type textarea "helperC.use("switchC");"
click at [349, 237] on span "Run" at bounding box center [346, 237] width 27 height 7
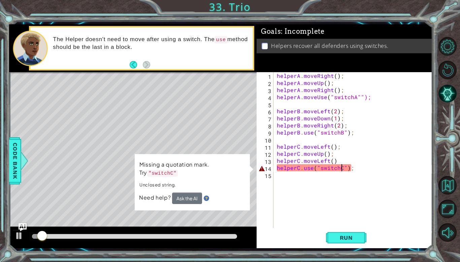
click at [188, 193] on button "Ask the AI" at bounding box center [187, 198] width 30 height 12
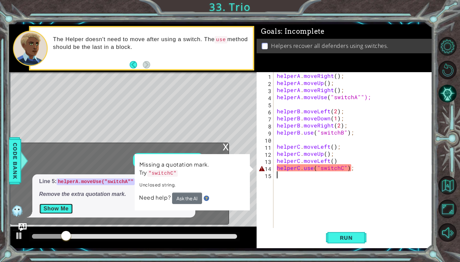
click at [61, 207] on button "Show Me" at bounding box center [56, 208] width 34 height 11
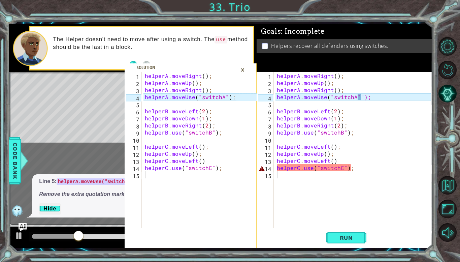
click at [241, 64] on div "×" at bounding box center [242, 69] width 10 height 11
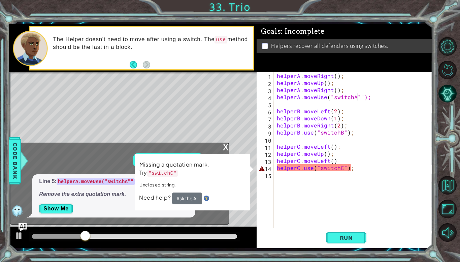
click at [356, 94] on div "helperA . moveRight ( ) ; helperA . moveUp ( ) ; helperA . moveRight ( ) ; help…" at bounding box center [354, 157] width 159 height 170
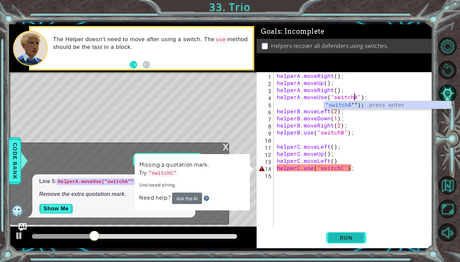
click at [358, 232] on button "Run" at bounding box center [346, 238] width 40 height 18
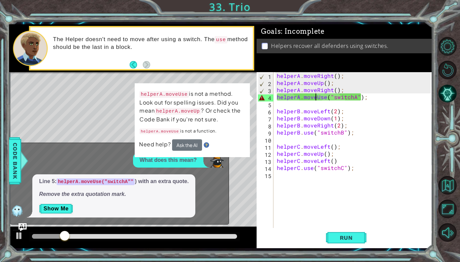
click at [316, 99] on div "helperA . moveRight ( ) ; helperA . moveUp ( ) ; helperA . moveRight ( ) ; help…" at bounding box center [354, 157] width 159 height 170
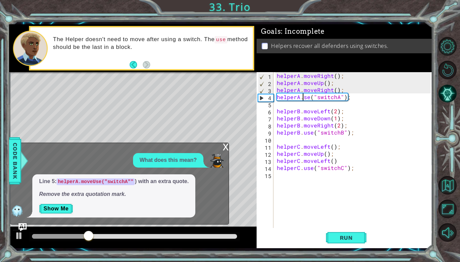
scroll to position [0, 2]
click at [337, 239] on span "Run" at bounding box center [346, 237] width 27 height 7
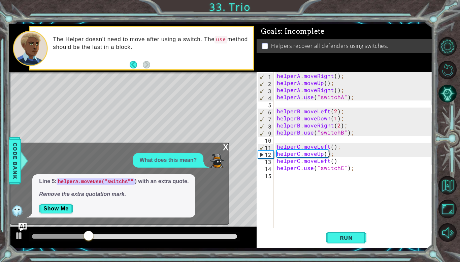
click at [225, 148] on div "x" at bounding box center [226, 146] width 6 height 7
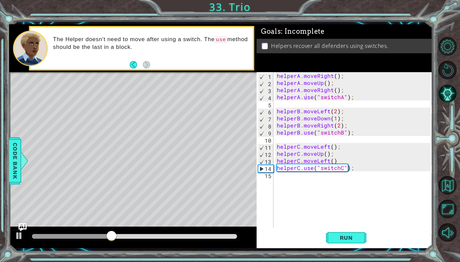
click at [325, 160] on div "helperA . moveRight ( ) ; helperA . moveUp ( ) ; helperA . moveRight ( ) ; help…" at bounding box center [354, 157] width 159 height 170
type textarea "helperC.moveRight()"
click at [347, 234] on button "Run" at bounding box center [346, 238] width 40 height 18
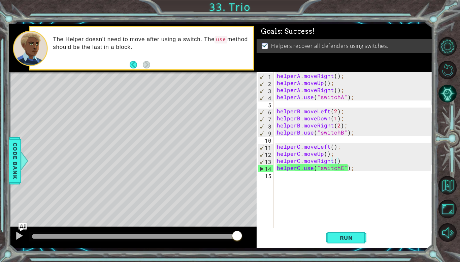
drag, startPoint x: 77, startPoint y: 237, endPoint x: 251, endPoint y: 251, distance: 173.9
click at [251, 251] on body "1 2 3 4 5 6 7 8 9 10 11 12 13 14 15 helperA . moveRight ( ) ; helperA . moveUp …" at bounding box center [230, 131] width 460 height 262
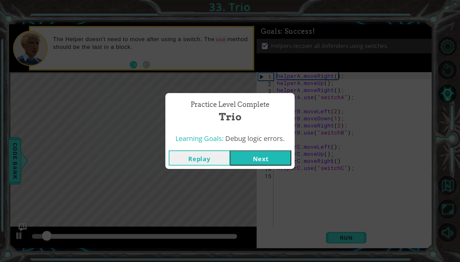
click at [270, 155] on button "Next" at bounding box center [260, 157] width 61 height 15
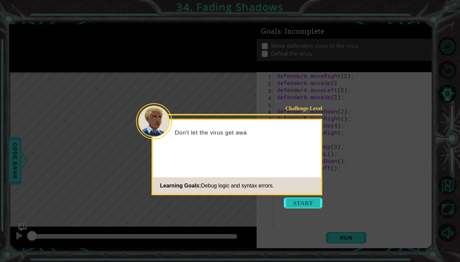
click at [303, 198] on button "Start" at bounding box center [303, 202] width 38 height 11
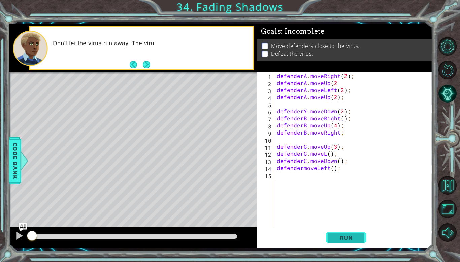
click at [343, 241] on span "Run" at bounding box center [346, 237] width 27 height 7
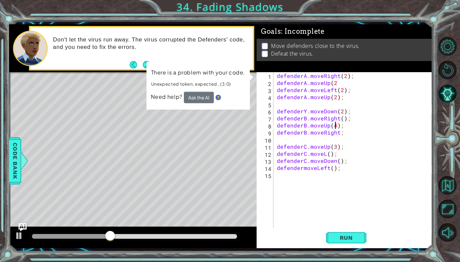
click at [333, 125] on div "defenderA . moveRight ( 2 ) ; defenderA . moveUp ( 2 defenderA . moveLeft ( 2 )…" at bounding box center [354, 157] width 159 height 170
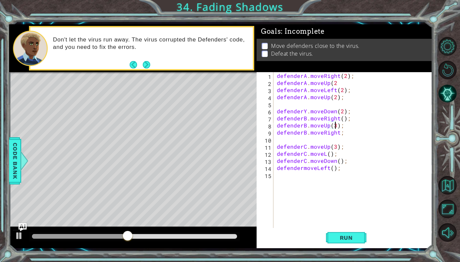
scroll to position [0, 3]
click at [350, 241] on button "Run" at bounding box center [346, 238] width 40 height 18
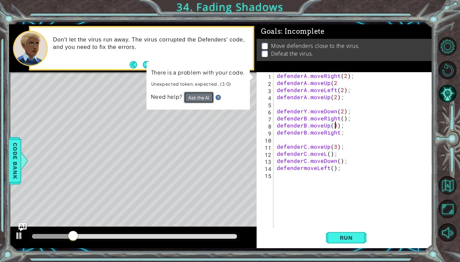
click at [194, 98] on button "Ask the AI" at bounding box center [199, 97] width 30 height 11
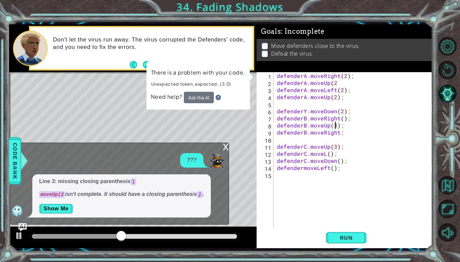
click at [336, 84] on div "defenderA . moveRight ( 2 ) ; defenderA . moveUp ( 2 defenderA . moveLeft ( 2 )…" at bounding box center [354, 157] width 159 height 170
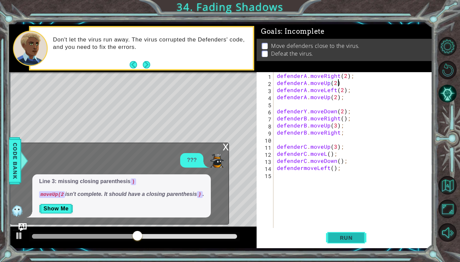
click at [338, 240] on span "Run" at bounding box center [346, 237] width 27 height 7
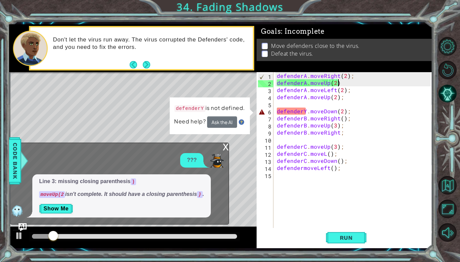
click at [305, 112] on div "defenderA . moveRight ( 2 ) ; defenderA . moveUp ( 2 ) defenderA . moveLeft ( 2…" at bounding box center [354, 157] width 159 height 170
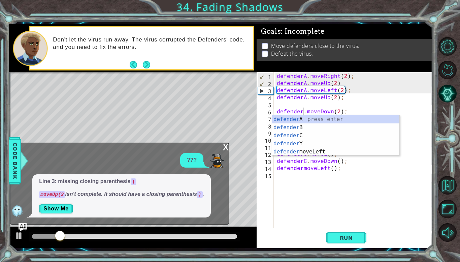
scroll to position [0, 2]
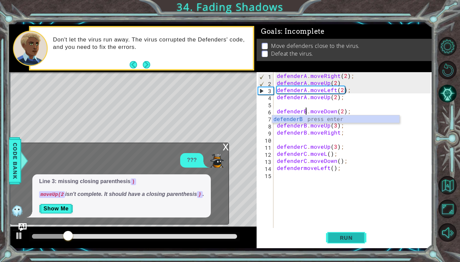
click at [336, 240] on span "Run" at bounding box center [346, 237] width 27 height 7
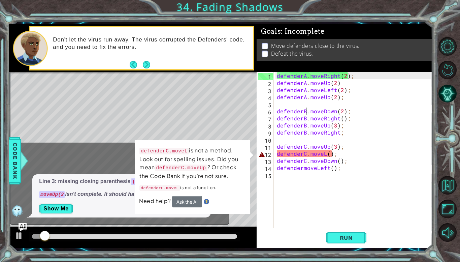
click at [325, 154] on div "defenderA . moveRight ( 2 ) ; defenderA . moveUp ( 2 ) defenderA . moveLeft ( 2…" at bounding box center [354, 157] width 159 height 170
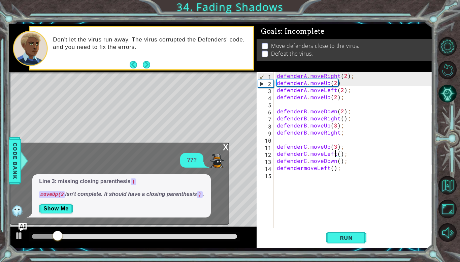
scroll to position [0, 0]
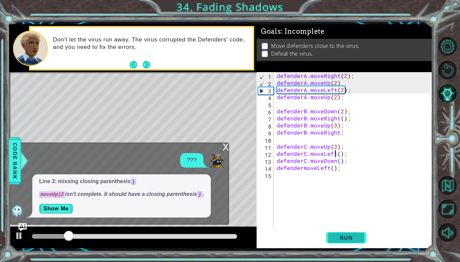
click at [345, 233] on button "Run" at bounding box center [346, 238] width 40 height 18
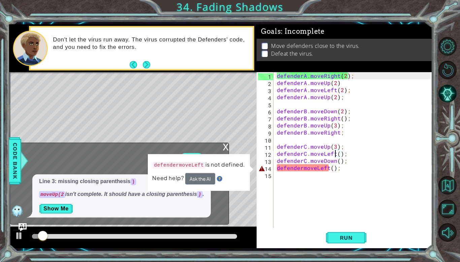
click at [302, 170] on div "defenderA . moveRight ( 2 ) ; defenderA . moveUp ( 2 ) defenderA . moveLeft ( 2…" at bounding box center [354, 157] width 159 height 170
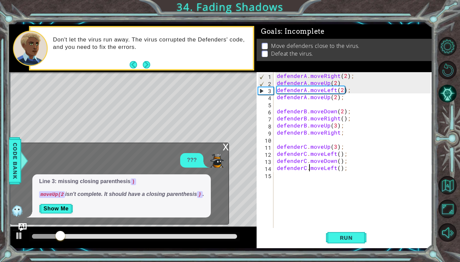
scroll to position [0, 2]
click at [342, 239] on span "Run" at bounding box center [346, 237] width 27 height 7
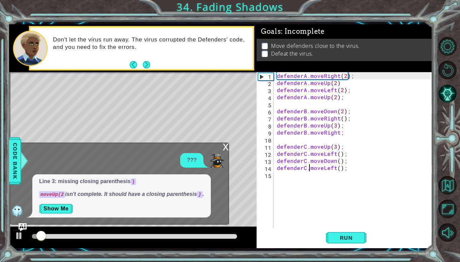
click at [225, 144] on div "x" at bounding box center [226, 146] width 6 height 7
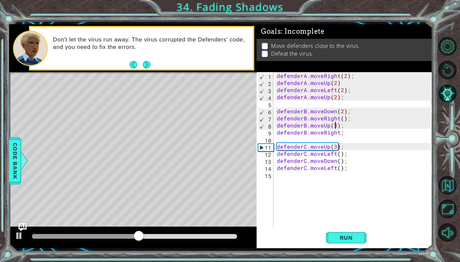
click at [336, 124] on div "defenderA . moveRight ( 2 ) ; defenderA . moveUp ( 2 ) defenderA . moveLeft ( 2…" at bounding box center [354, 157] width 159 height 170
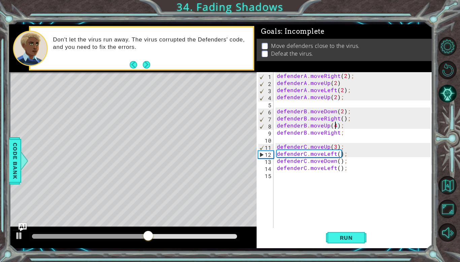
scroll to position [0, 3]
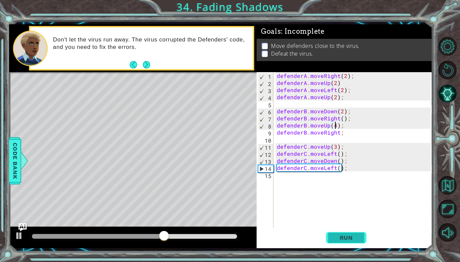
click at [343, 237] on span "Run" at bounding box center [346, 237] width 27 height 7
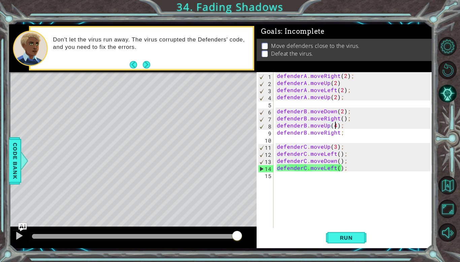
drag, startPoint x: 130, startPoint y: 232, endPoint x: 254, endPoint y: 237, distance: 124.0
click at [254, 237] on div at bounding box center [132, 237] width 247 height 22
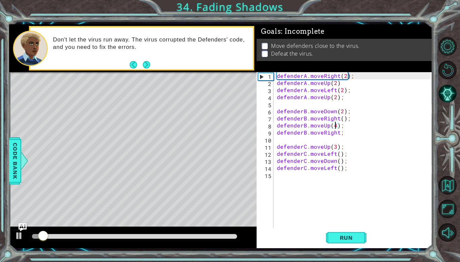
click at [207, 239] on div at bounding box center [134, 236] width 210 height 9
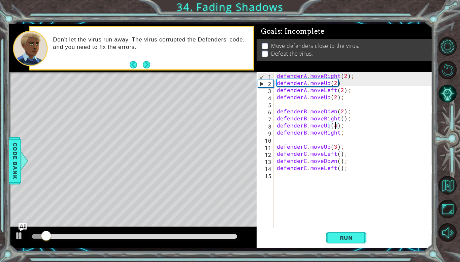
click at [205, 235] on div at bounding box center [134, 236] width 205 height 5
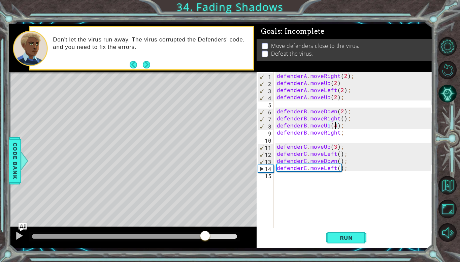
click at [220, 237] on div at bounding box center [134, 236] width 205 height 5
click at [18, 235] on div at bounding box center [19, 235] width 9 height 9
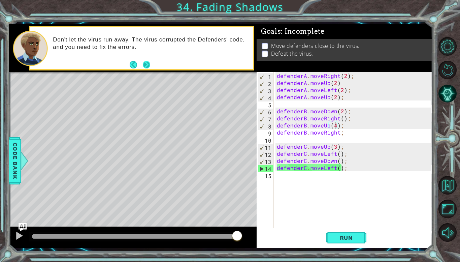
click at [146, 62] on button "Next" at bounding box center [146, 64] width 7 height 7
click at [347, 231] on button "Run" at bounding box center [346, 238] width 40 height 18
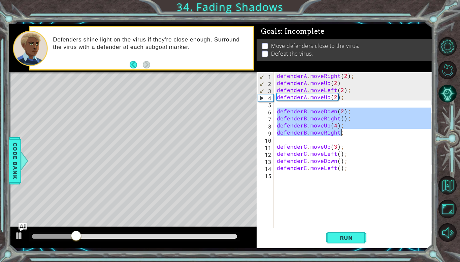
drag, startPoint x: 275, startPoint y: 110, endPoint x: 344, endPoint y: 133, distance: 73.0
click at [344, 133] on div "defenderA . moveRight ( 2 ) ; defenderA . moveUp ( 2 ) defenderA . moveLeft ( 2…" at bounding box center [354, 157] width 159 height 170
type textarea "defenderB.moveUp(4); defenderB.moveRight;"
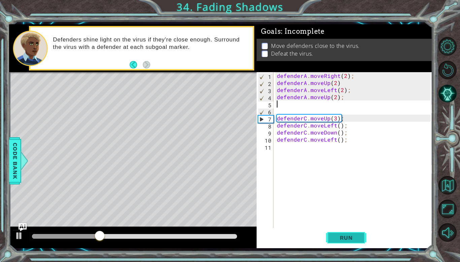
click at [342, 232] on button "Run" at bounding box center [346, 238] width 40 height 18
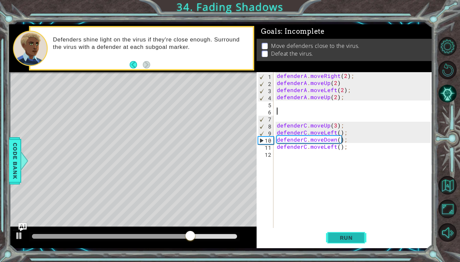
paste textarea "defenderB.moveRight;"
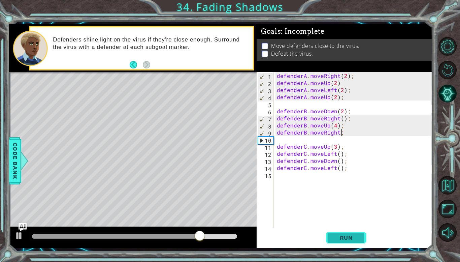
click at [352, 235] on span "Run" at bounding box center [346, 237] width 27 height 7
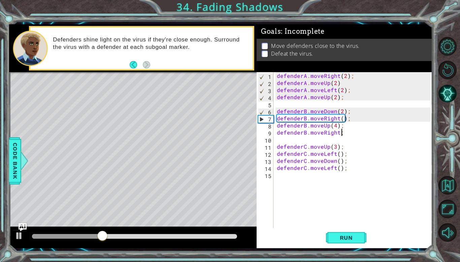
click at [334, 97] on div "defenderA . moveRight ( 2 ) ; defenderA . moveUp ( 2 ) defenderA . moveLeft ( 2…" at bounding box center [354, 157] width 159 height 170
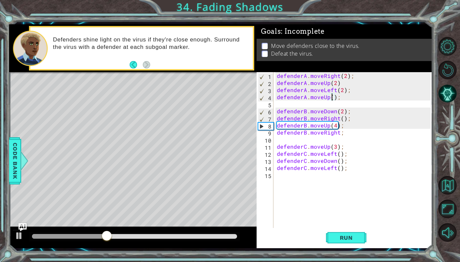
scroll to position [0, 3]
click at [348, 234] on span "Run" at bounding box center [346, 237] width 27 height 7
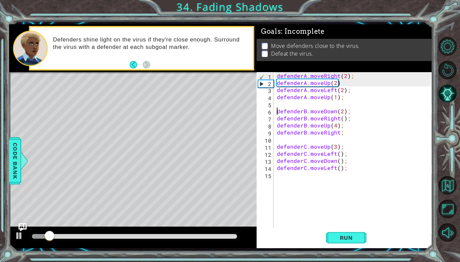
click at [275, 110] on div "defenderA . moveRight ( 2 ) ; defenderA . moveUp ( 2 ) defenderA . moveLeft ( 2…" at bounding box center [354, 157] width 159 height 170
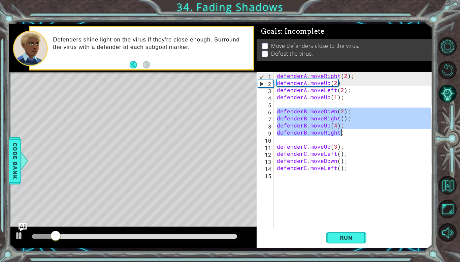
drag, startPoint x: 275, startPoint y: 110, endPoint x: 354, endPoint y: 131, distance: 81.5
click at [354, 131] on div "defenderA . moveRight ( 2 ) ; defenderA . moveUp ( 2 ) defenderA . moveLeft ( 2…" at bounding box center [354, 157] width 159 height 170
type textarea "defenderB.moveUp(4); defenderB.moveRight;"
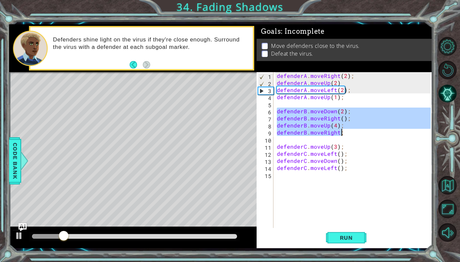
click at [293, 188] on div "defenderA . moveRight ( 2 ) ; defenderA . moveUp ( 2 ) defenderA . moveLeft ( 2…" at bounding box center [354, 157] width 159 height 170
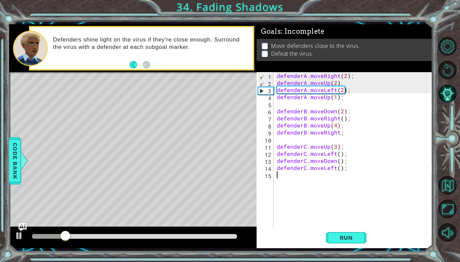
scroll to position [0, 0]
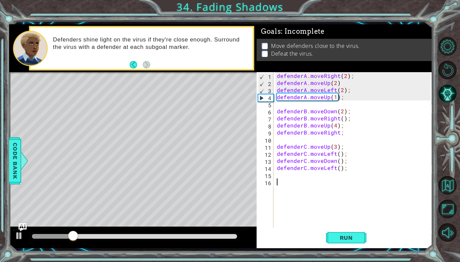
paste textarea "defenderB.moveRight;"
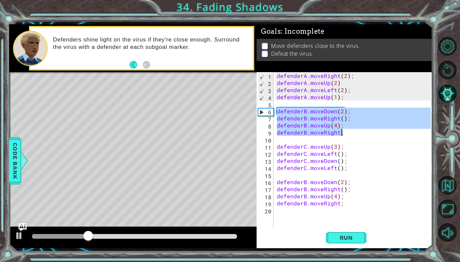
drag, startPoint x: 276, startPoint y: 110, endPoint x: 345, endPoint y: 132, distance: 71.9
click at [345, 132] on div "defenderA . moveRight ( 2 ) ; defenderA . moveUp ( 2 ) defenderA . moveLeft ( 2…" at bounding box center [354, 157] width 159 height 170
type textarea "defenderB.moveUp(4); defenderB.moveRight;"
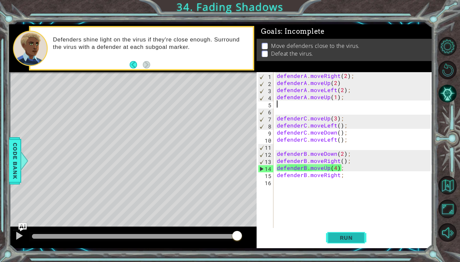
click at [332, 235] on button "Run" at bounding box center [346, 238] width 40 height 18
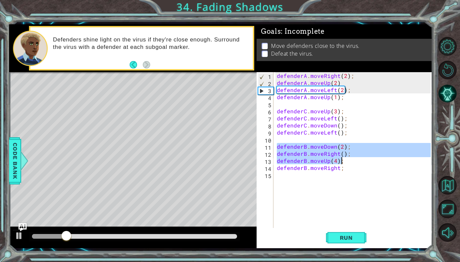
drag, startPoint x: 276, startPoint y: 144, endPoint x: 394, endPoint y: 166, distance: 120.2
click at [394, 166] on div "defenderA . moveRight ( 2 ) ; defenderA . moveUp ( 2 ) defenderA . moveLeft ( 2…" at bounding box center [354, 157] width 159 height 170
type textarea "defenderB.moveUp(4); defenderB.moveRight;"
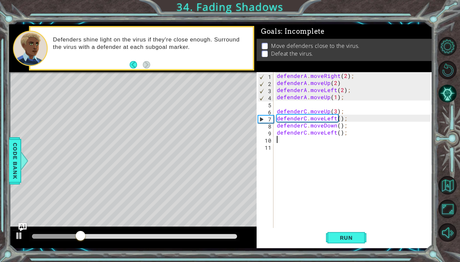
click at [276, 106] on div "defenderA . moveRight ( 2 ) ; defenderA . moveUp ( 2 ) defenderA . moveLeft ( 2…" at bounding box center [354, 157] width 159 height 170
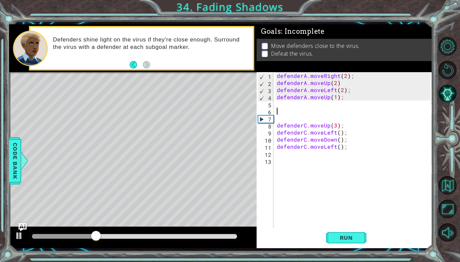
paste textarea "defenderB.moveRight;"
type textarea "defenderB.moveRight;"
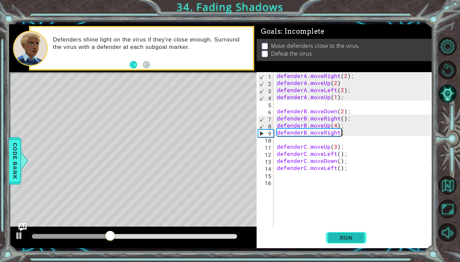
click at [350, 235] on span "Run" at bounding box center [346, 237] width 27 height 7
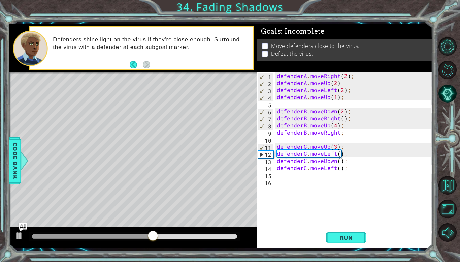
click at [288, 194] on div "defenderA . moveRight ( 2 ) ; defenderA . moveUp ( 2 ) defenderA . moveLeft ( 2…" at bounding box center [354, 157] width 159 height 170
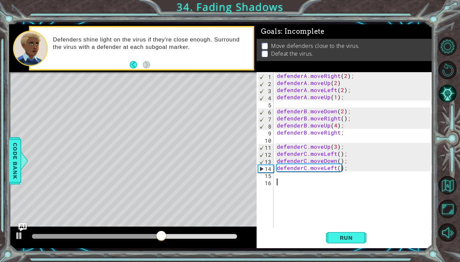
click at [340, 132] on div "defenderA . moveRight ( 2 ) ; defenderA . moveUp ( 2 ) defenderA . moveLeft ( 2…" at bounding box center [354, 157] width 159 height 170
click at [339, 133] on div "defenderA . moveRight ( 2 ) ; defenderA . moveUp ( 2 ) defenderA . moveLeft ( 2…" at bounding box center [354, 157] width 159 height 170
type textarea "defenderB.moveRight();"
click at [332, 232] on button "Run" at bounding box center [346, 238] width 40 height 18
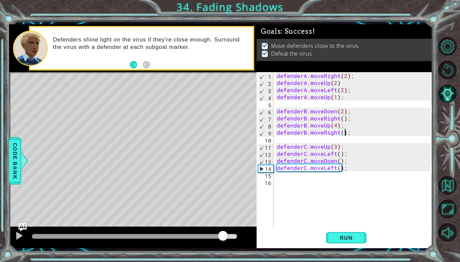
drag, startPoint x: 54, startPoint y: 233, endPoint x: 224, endPoint y: 242, distance: 169.9
click at [224, 242] on div at bounding box center [132, 237] width 247 height 22
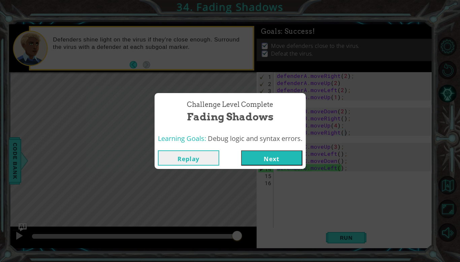
click at [269, 155] on button "Next" at bounding box center [271, 157] width 61 height 15
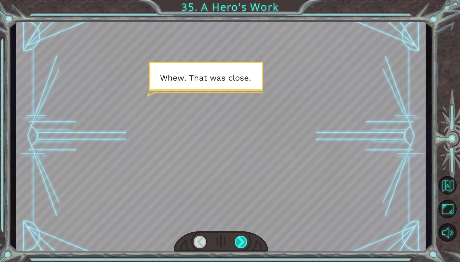
click at [240, 240] on div at bounding box center [241, 241] width 13 height 12
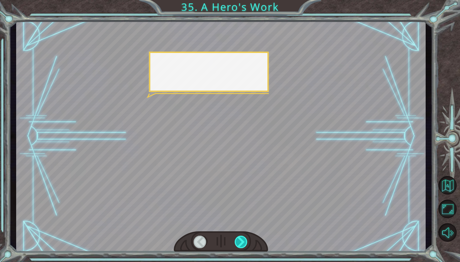
click at [240, 240] on div at bounding box center [241, 241] width 13 height 12
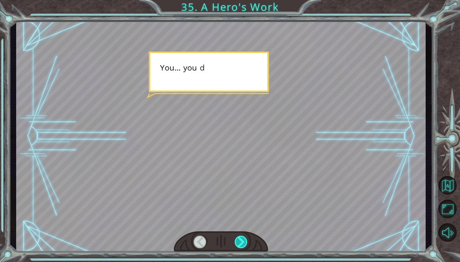
click at [240, 240] on div at bounding box center [241, 241] width 13 height 12
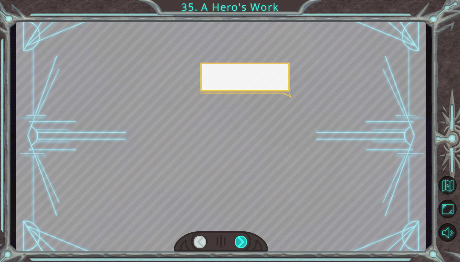
click at [240, 240] on div at bounding box center [241, 241] width 13 height 12
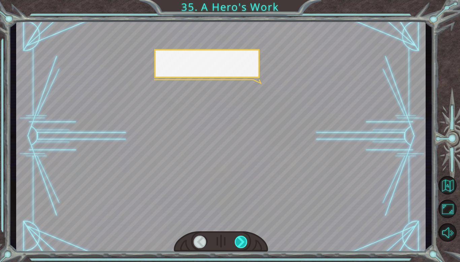
click at [239, 240] on div at bounding box center [241, 241] width 13 height 12
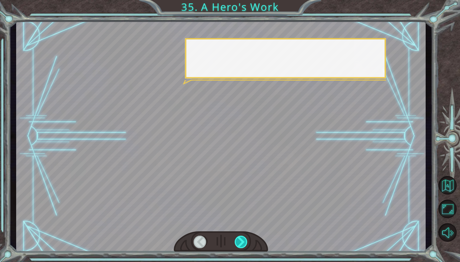
click at [241, 240] on div at bounding box center [241, 241] width 13 height 12
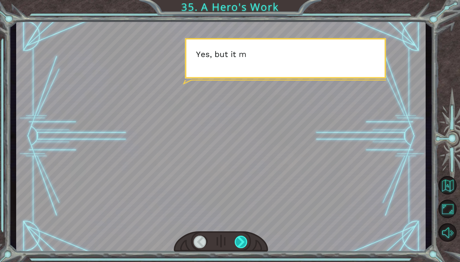
click at [241, 240] on div at bounding box center [241, 241] width 13 height 12
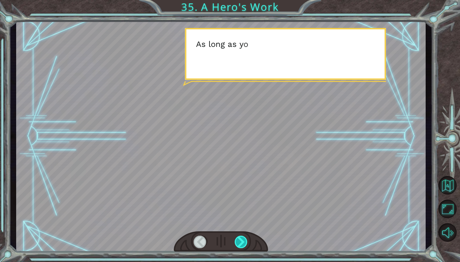
click at [242, 241] on div at bounding box center [241, 241] width 13 height 12
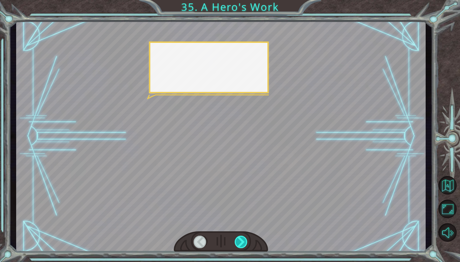
click at [242, 241] on div at bounding box center [241, 241] width 13 height 12
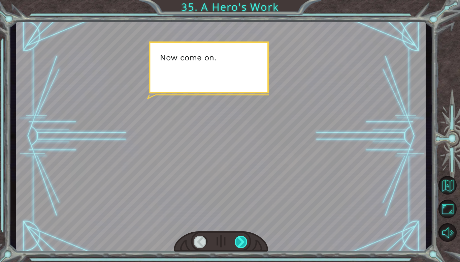
click at [242, 241] on div at bounding box center [241, 241] width 13 height 12
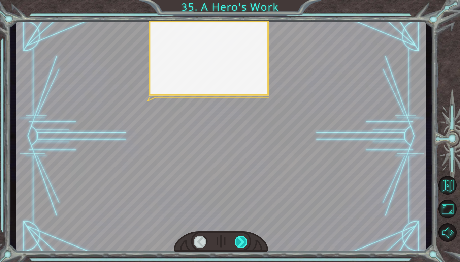
click at [242, 241] on div at bounding box center [241, 241] width 13 height 12
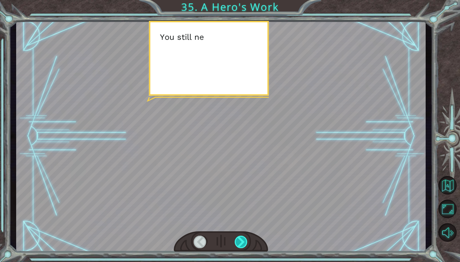
click at [242, 241] on div at bounding box center [241, 241] width 13 height 12
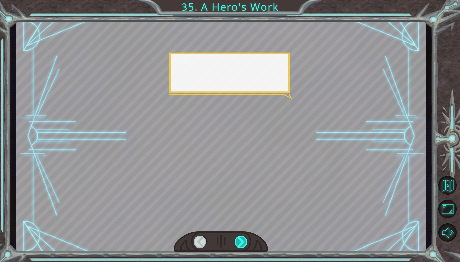
click at [242, 241] on div at bounding box center [241, 241] width 13 height 12
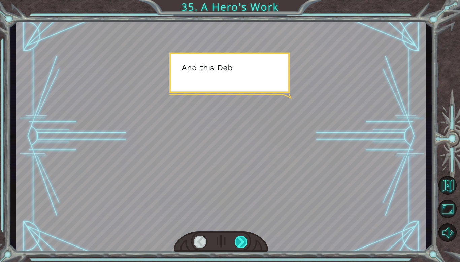
click at [242, 241] on div at bounding box center [241, 241] width 13 height 12
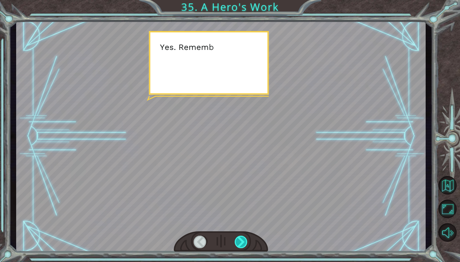
click at [242, 241] on div at bounding box center [241, 241] width 13 height 12
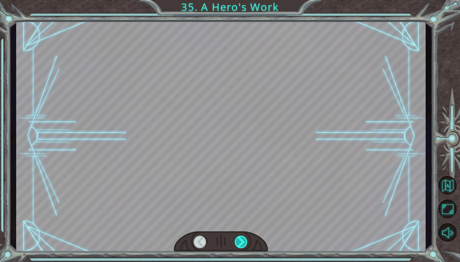
click at [242, 241] on div at bounding box center [241, 241] width 13 height 12
